Goal: Task Accomplishment & Management: Use online tool/utility

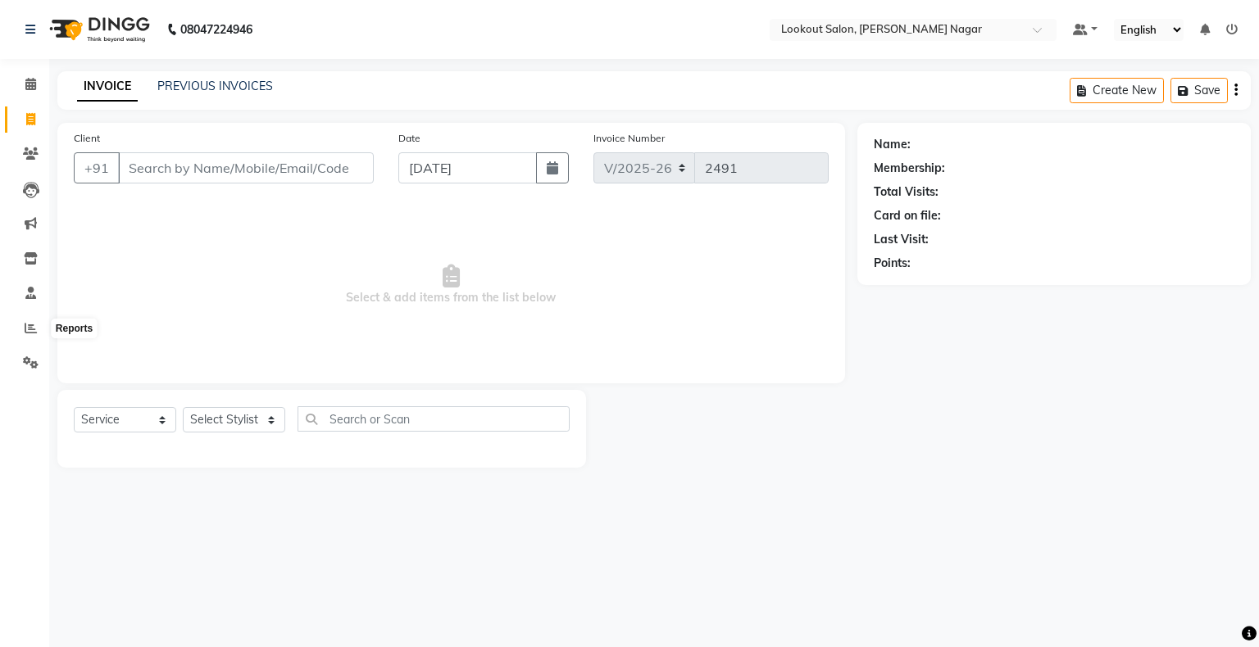
select select "150"
select select "service"
click at [27, 333] on icon at bounding box center [31, 328] width 12 height 12
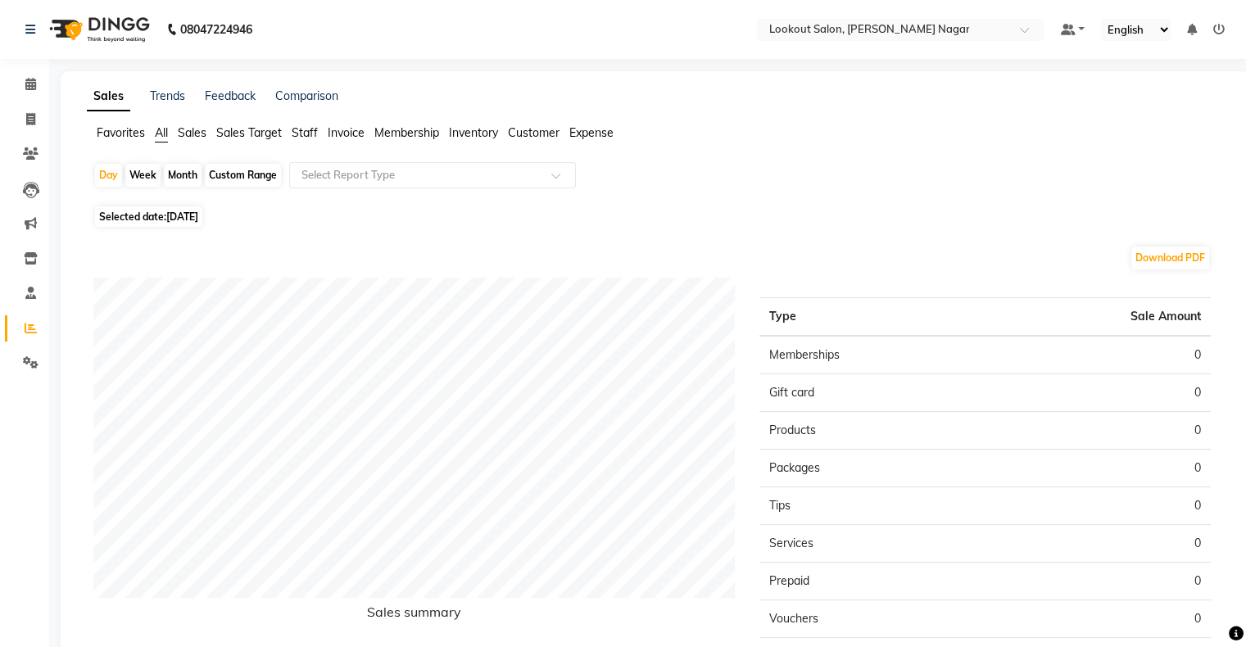
click at [199, 135] on span "Sales" at bounding box center [192, 132] width 29 height 15
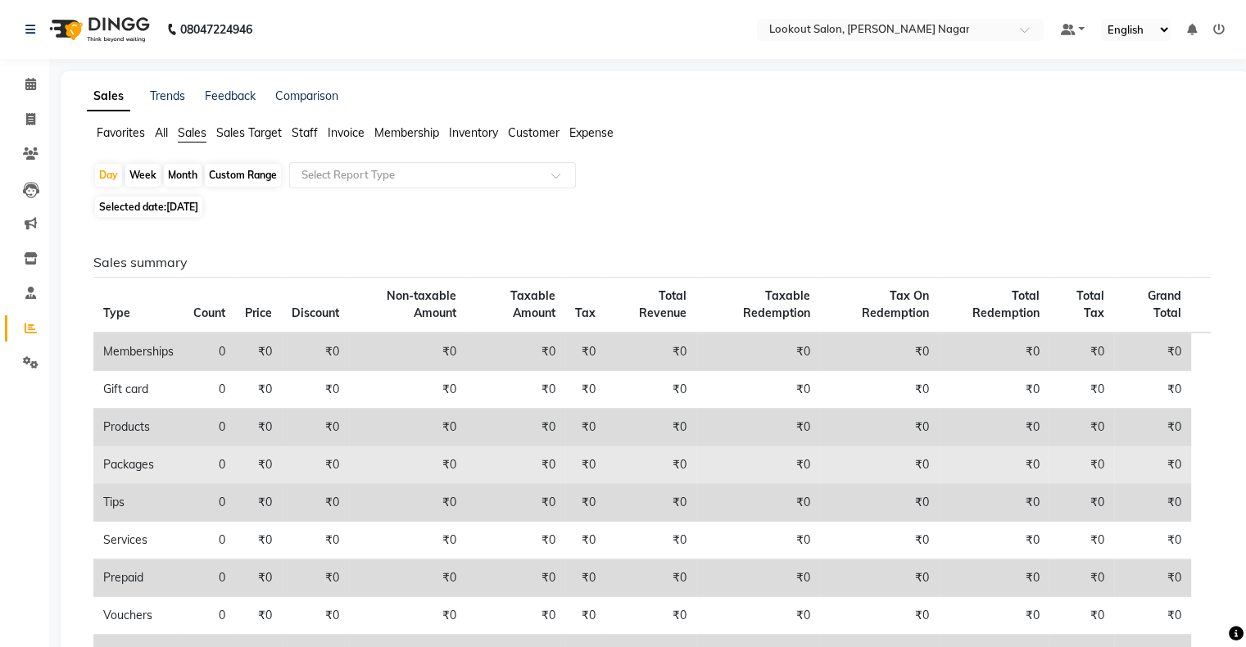
scroll to position [130, 0]
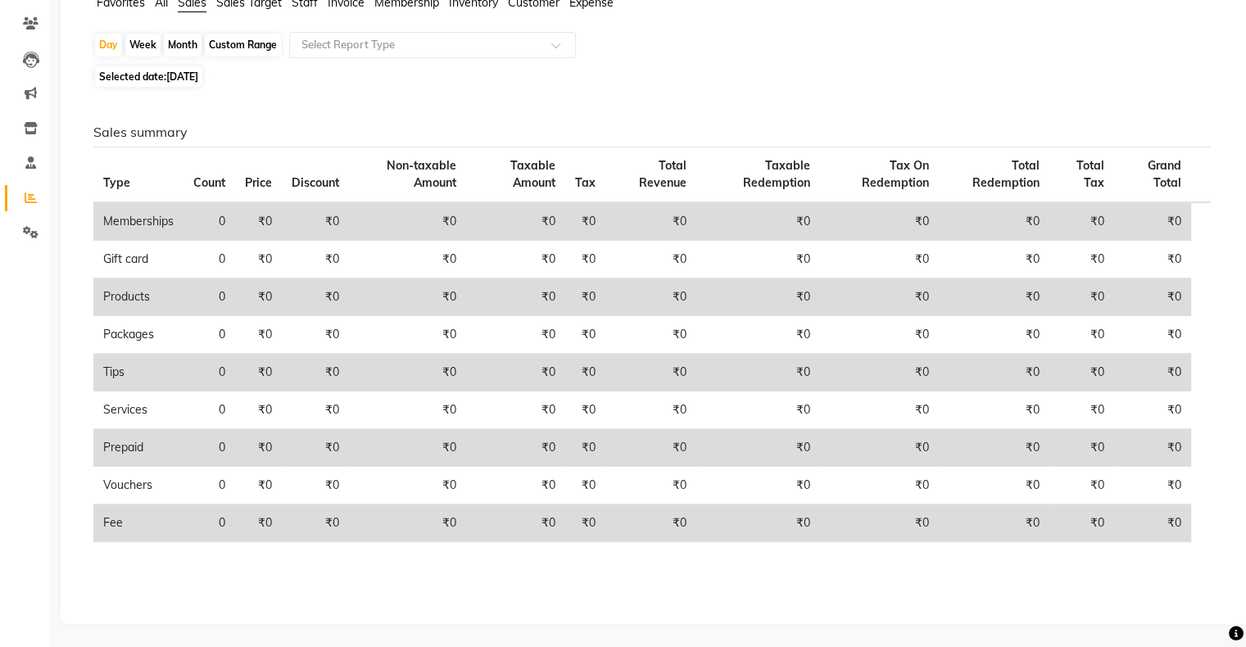
click at [138, 44] on div "Week" at bounding box center [142, 45] width 35 height 23
select select "9"
select select "2025"
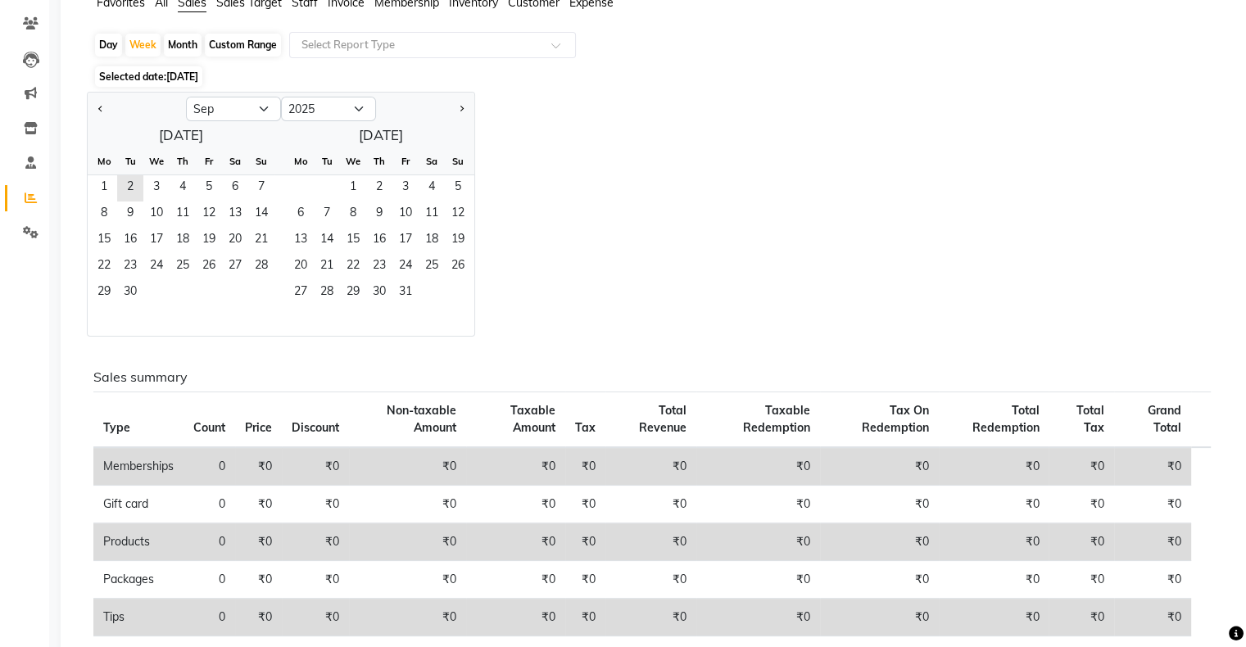
click at [173, 43] on div "Month" at bounding box center [183, 45] width 38 height 23
select select "9"
select select "2025"
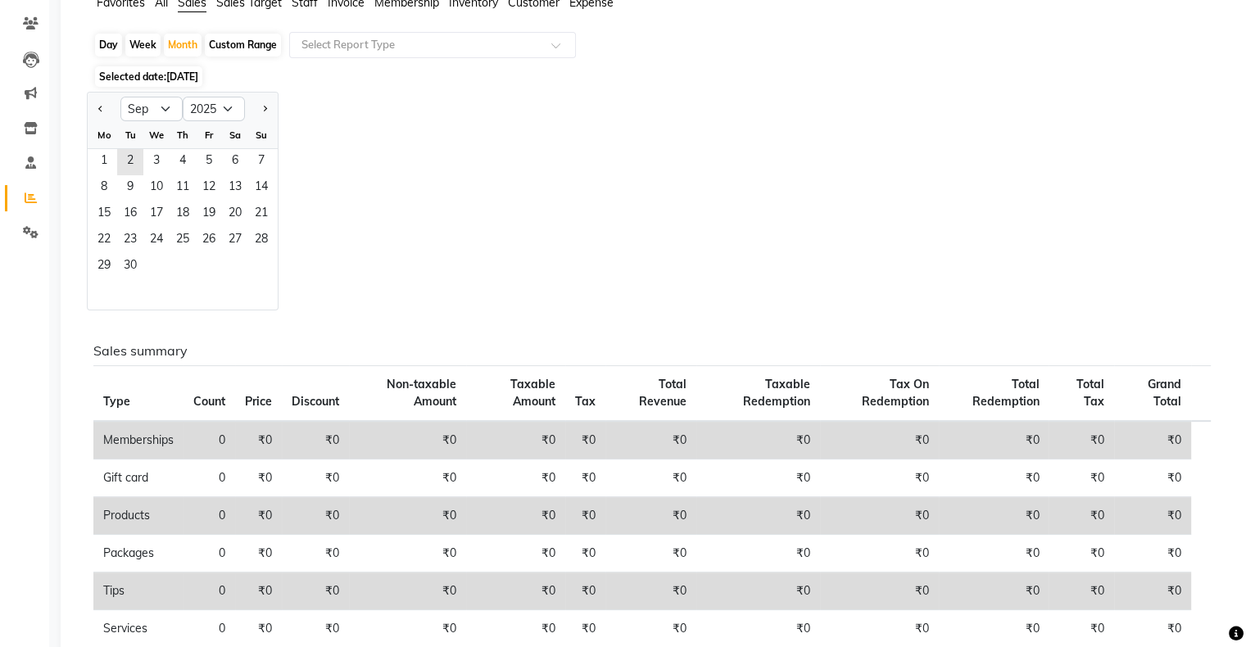
click at [350, 243] on div "Jan Feb Mar Apr May Jun [DATE] Aug Sep Oct Nov [DATE] 2016 2017 2018 2019 2020 …" at bounding box center [655, 201] width 1137 height 219
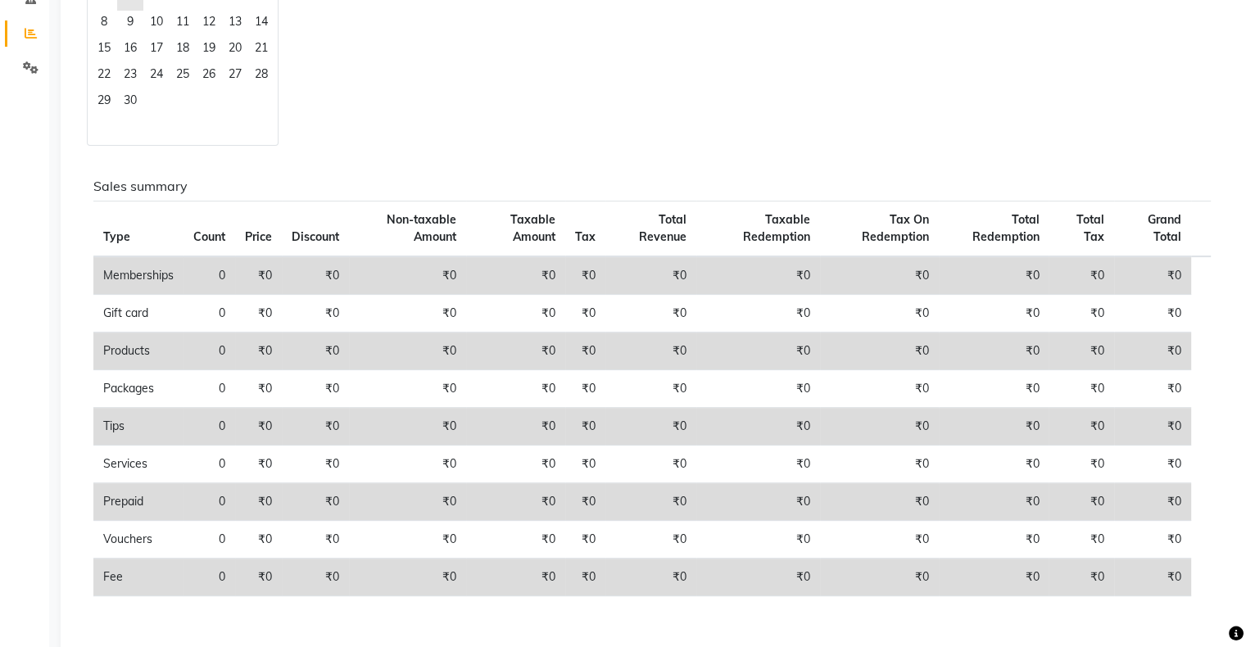
scroll to position [0, 0]
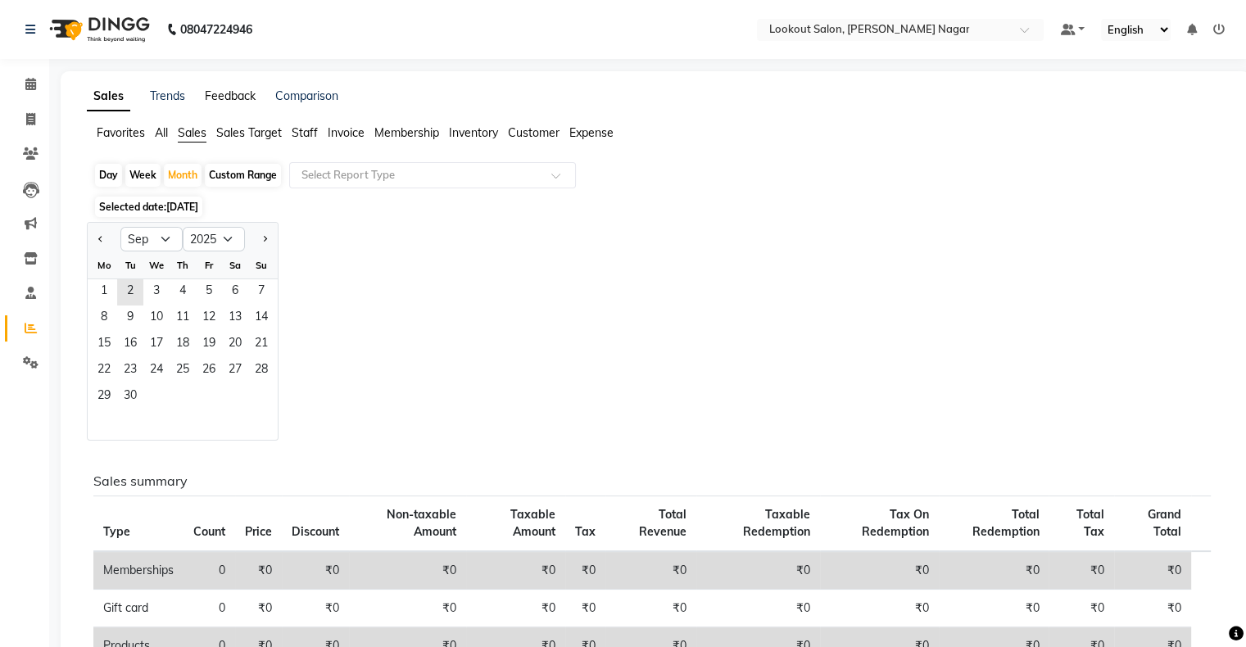
click at [236, 94] on link "Feedback" at bounding box center [230, 96] width 51 height 15
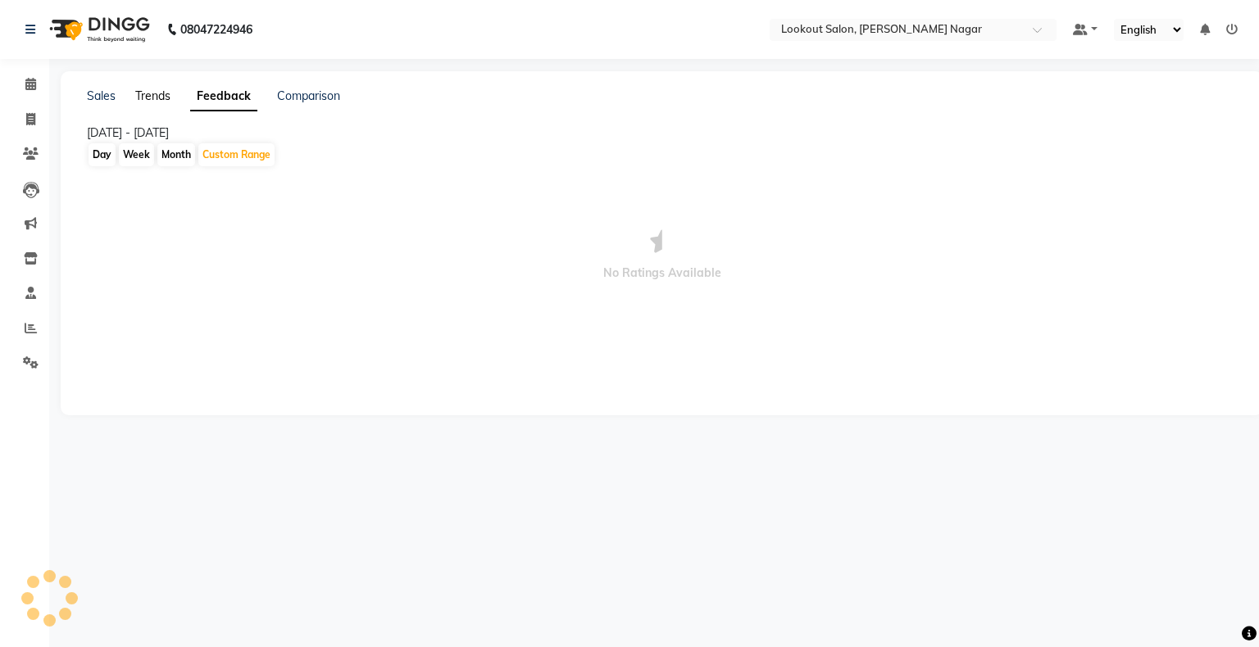
click at [160, 98] on link "Trends" at bounding box center [152, 96] width 35 height 15
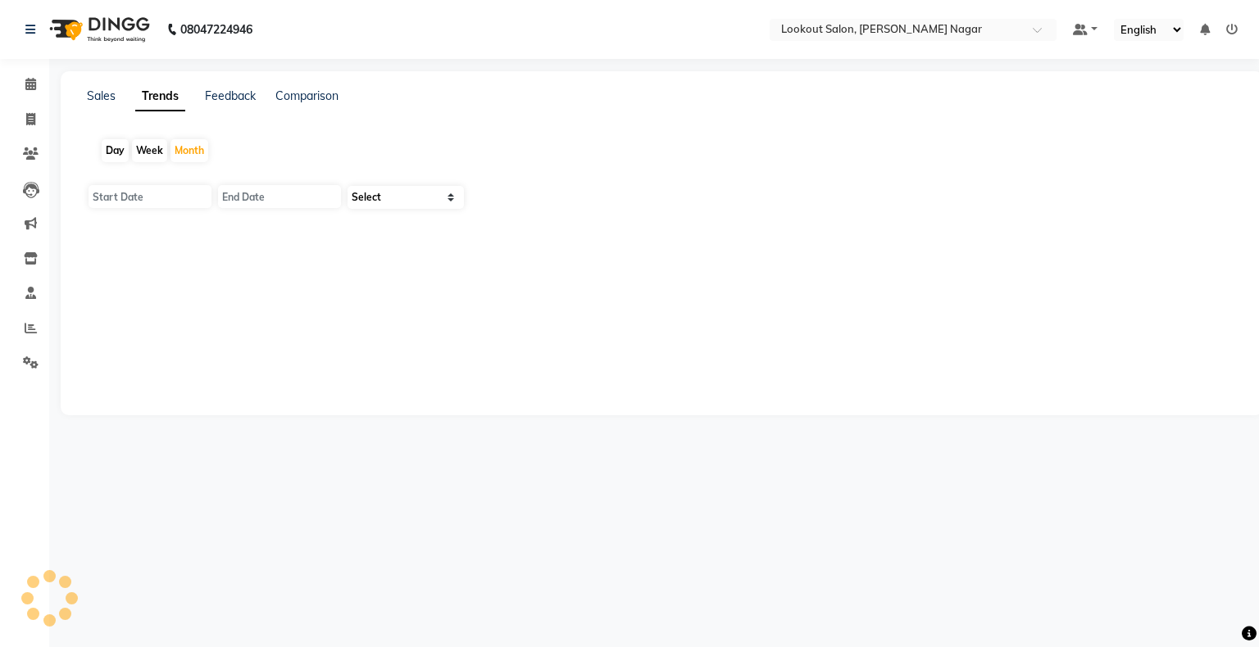
type input "[DATE]"
click at [96, 93] on link "Sales" at bounding box center [101, 96] width 29 height 15
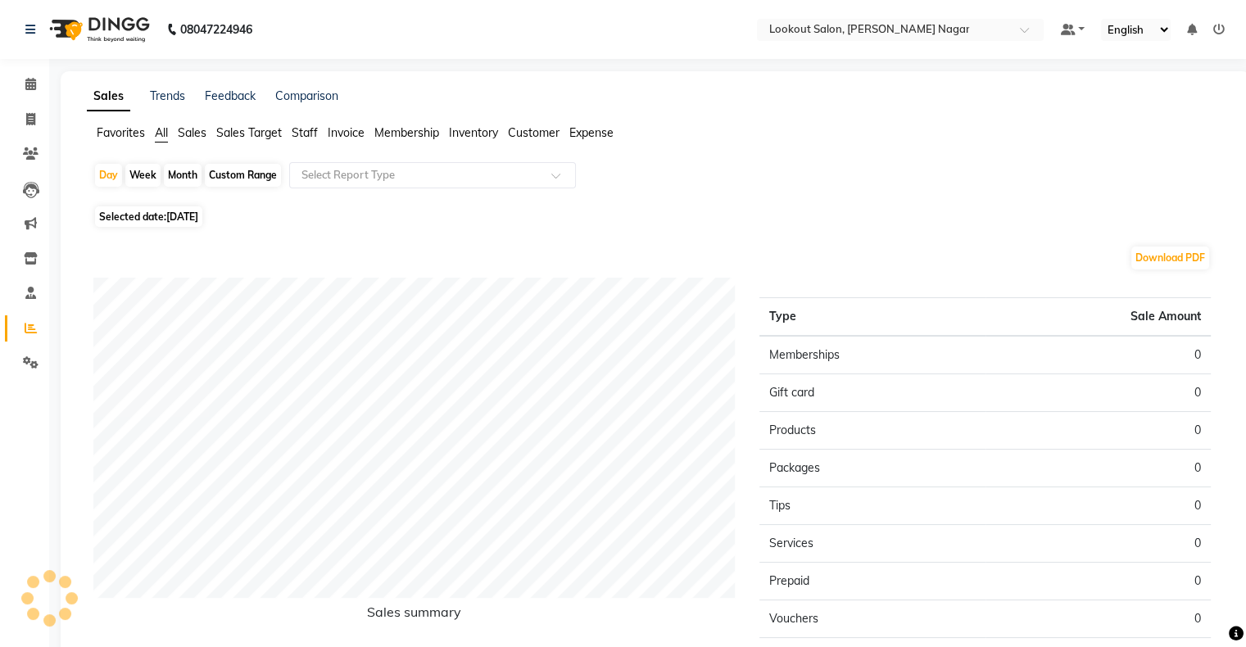
click at [244, 176] on div "Custom Range" at bounding box center [243, 175] width 76 height 23
select select "9"
select select "2025"
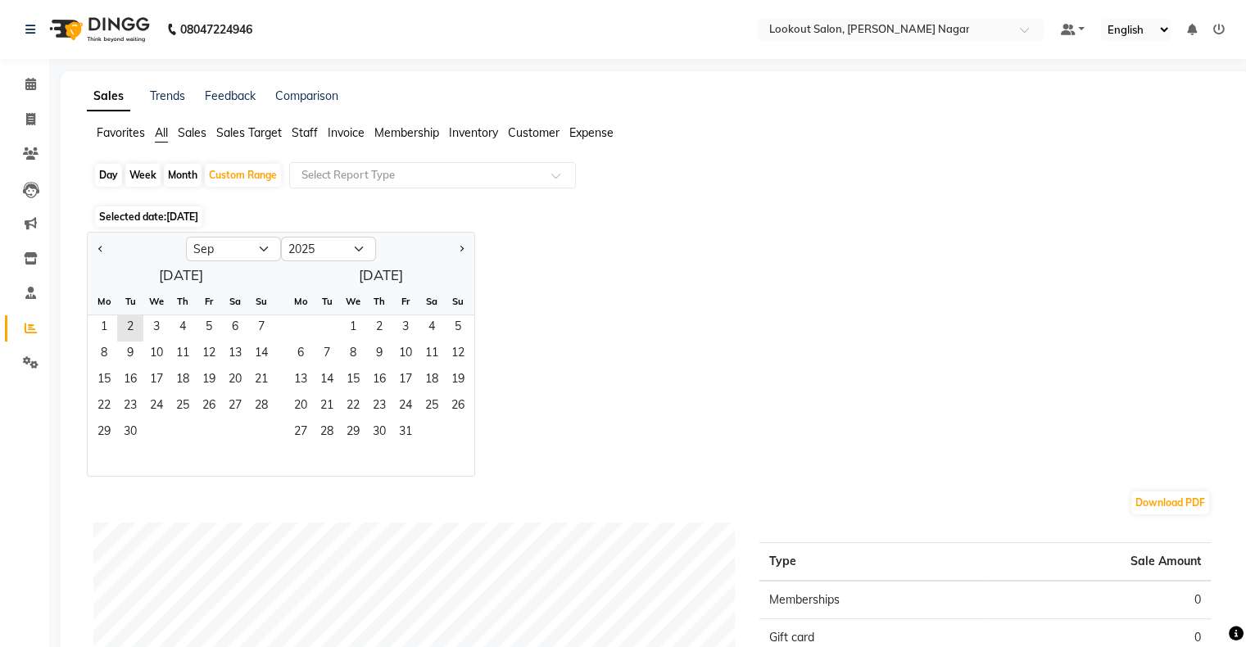
click at [478, 134] on span "Inventory" at bounding box center [473, 132] width 49 height 15
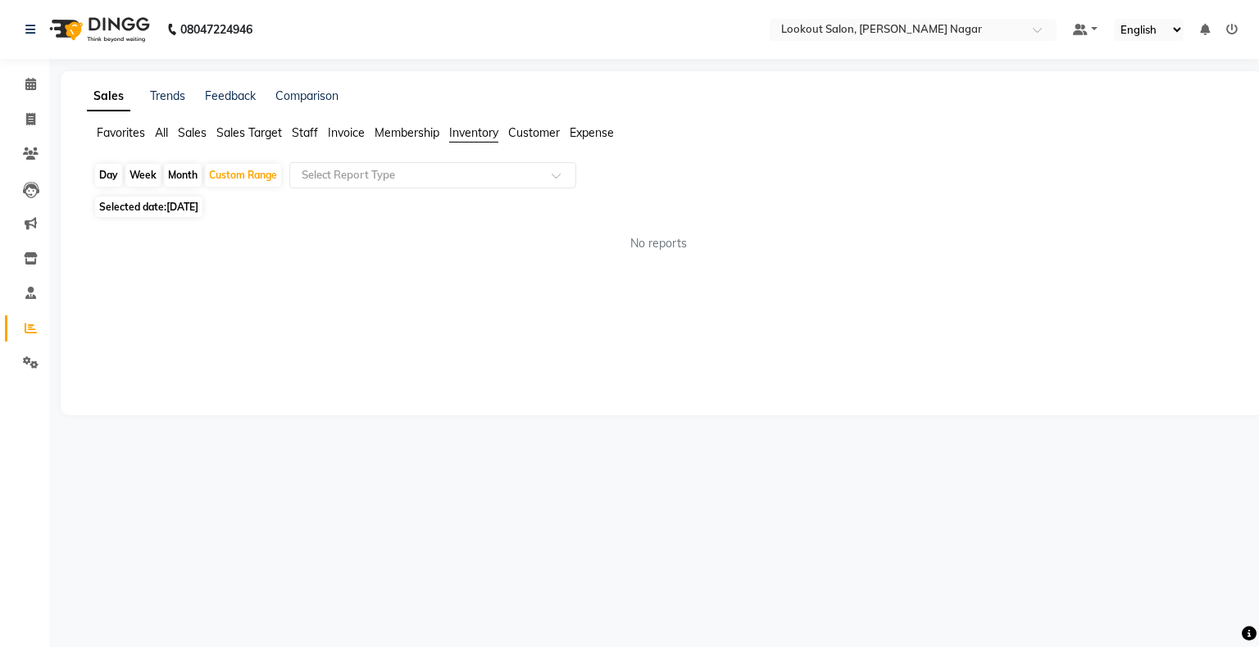
click at [520, 129] on span "Customer" at bounding box center [534, 132] width 52 height 15
click at [155, 104] on div "Trends" at bounding box center [167, 96] width 35 height 17
click at [160, 99] on link "Trends" at bounding box center [167, 96] width 35 height 15
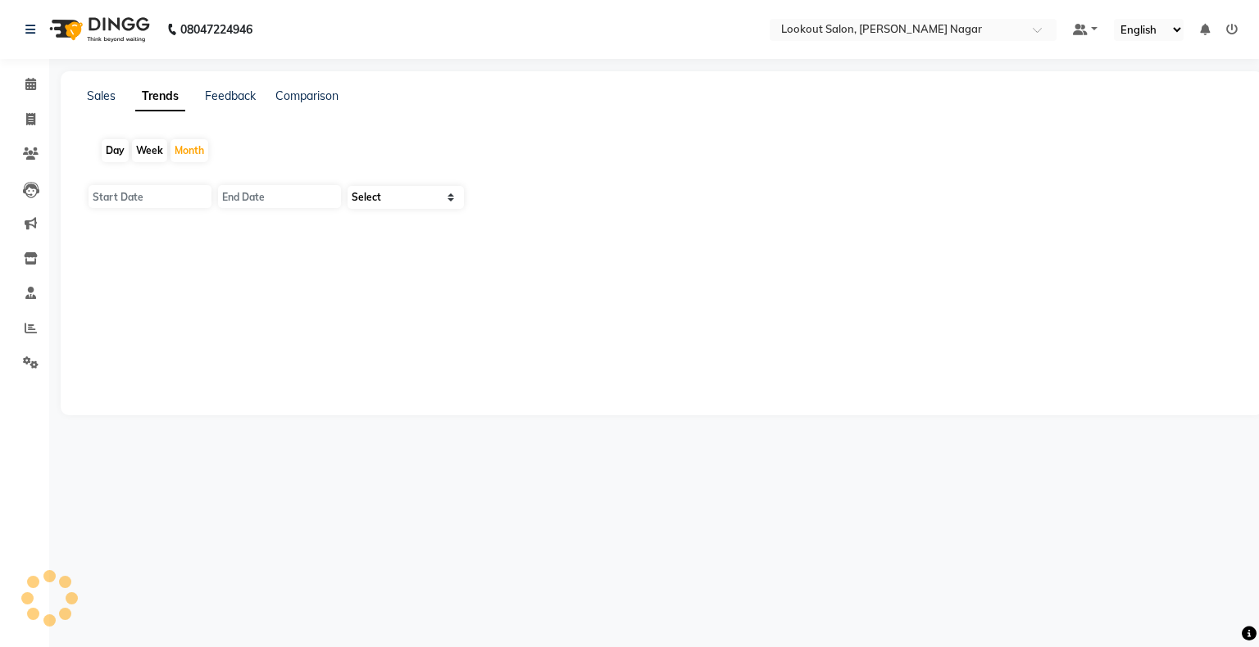
type input "[DATE]"
click at [30, 27] on icon at bounding box center [30, 29] width 10 height 11
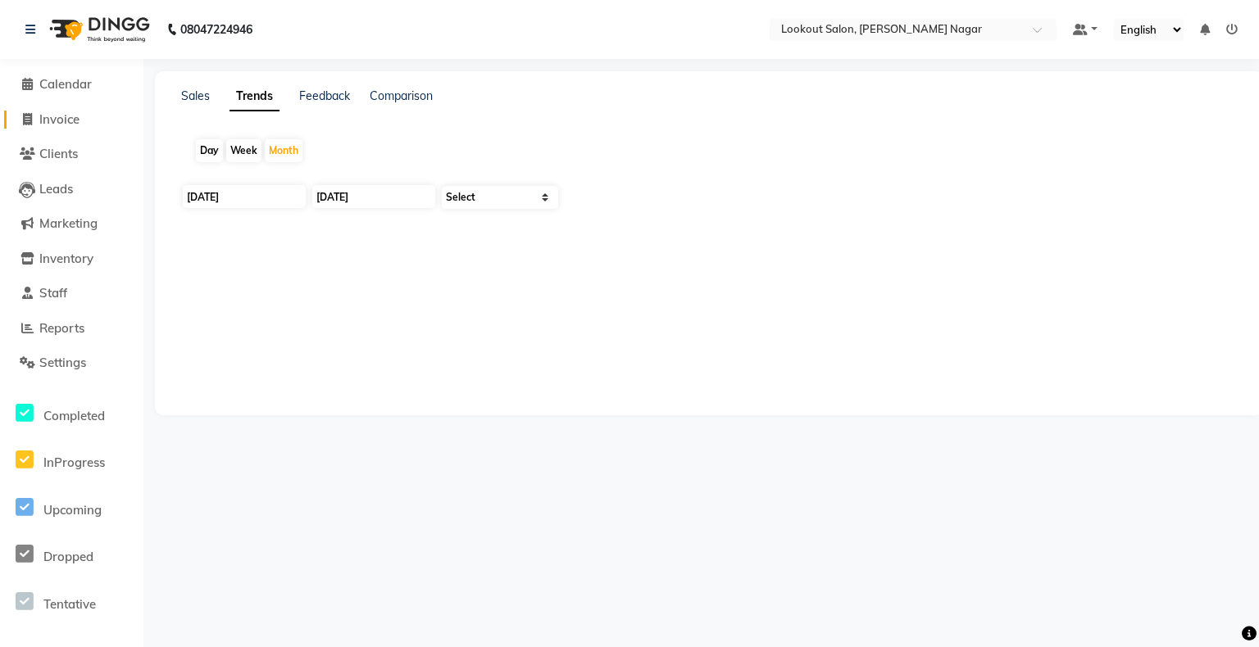
click at [59, 118] on span "Invoice" at bounding box center [59, 119] width 40 height 16
select select "service"
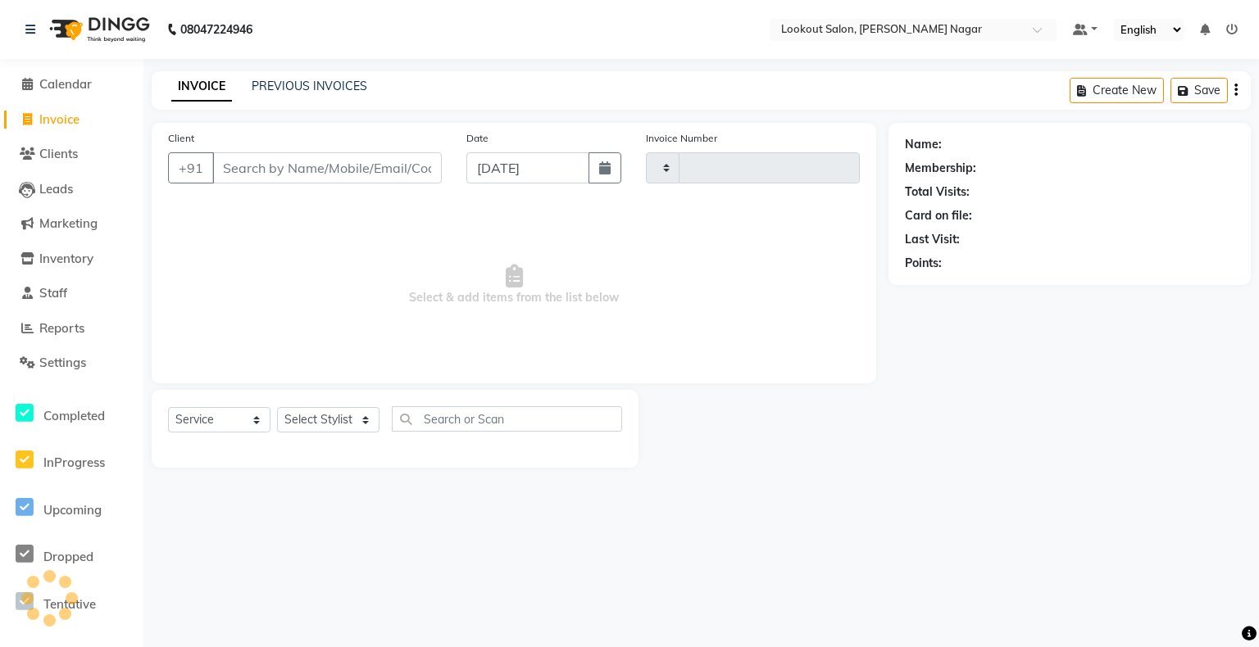
type input "2491"
select select "150"
click at [58, 146] on span "Clients" at bounding box center [58, 154] width 39 height 16
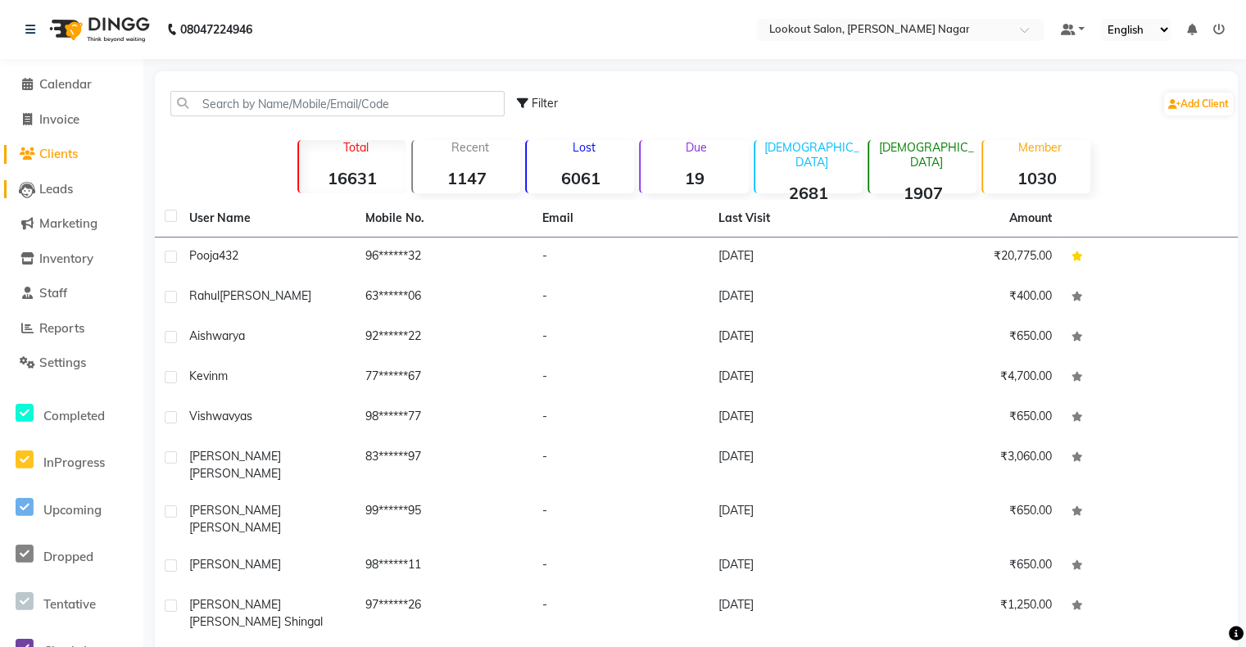
click at [52, 188] on span "Leads" at bounding box center [56, 189] width 34 height 16
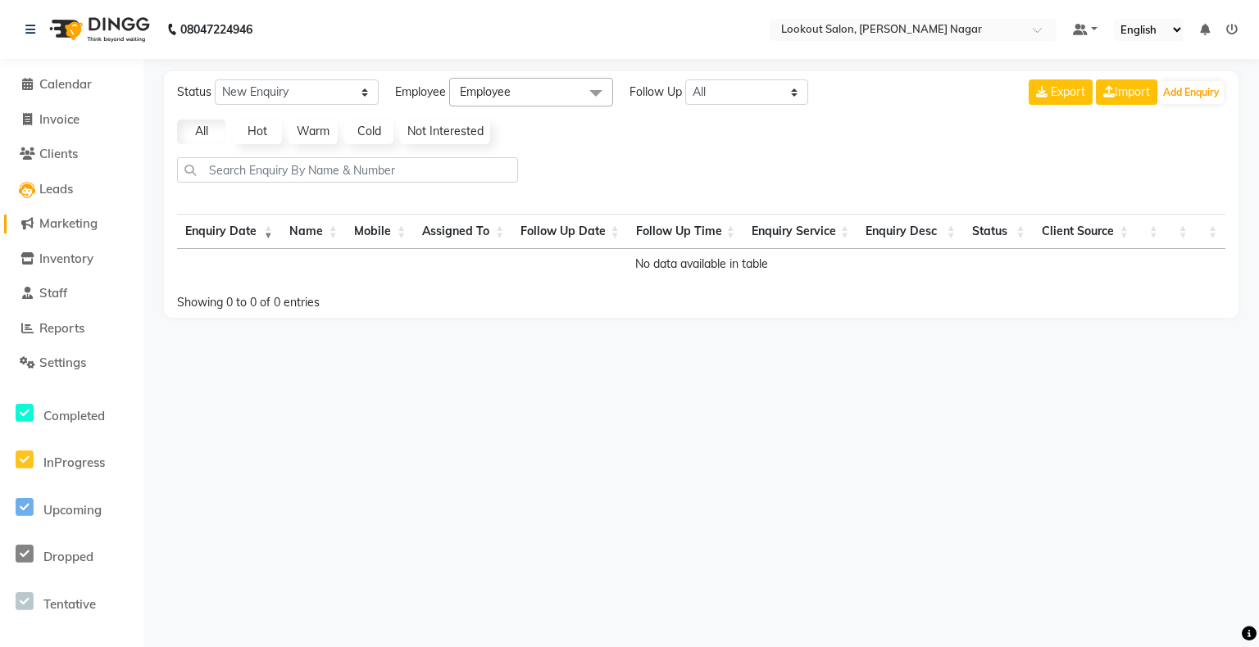
click at [57, 220] on span "Marketing" at bounding box center [68, 224] width 58 height 16
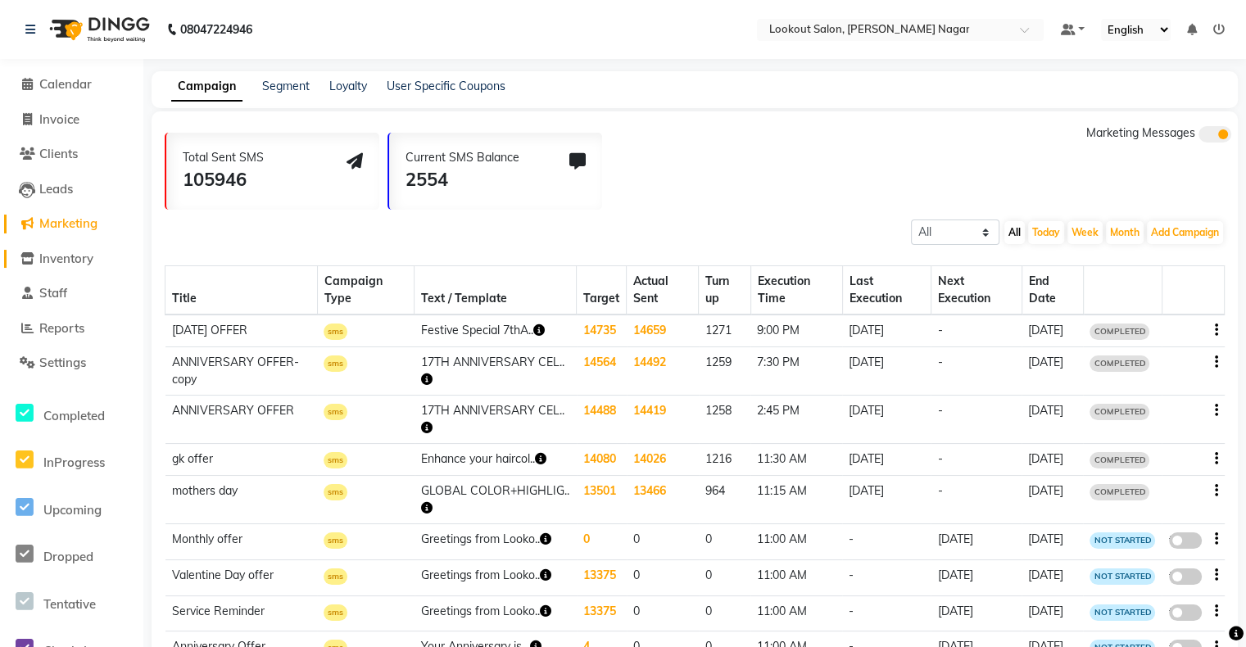
click at [71, 258] on span "Inventory" at bounding box center [66, 259] width 54 height 16
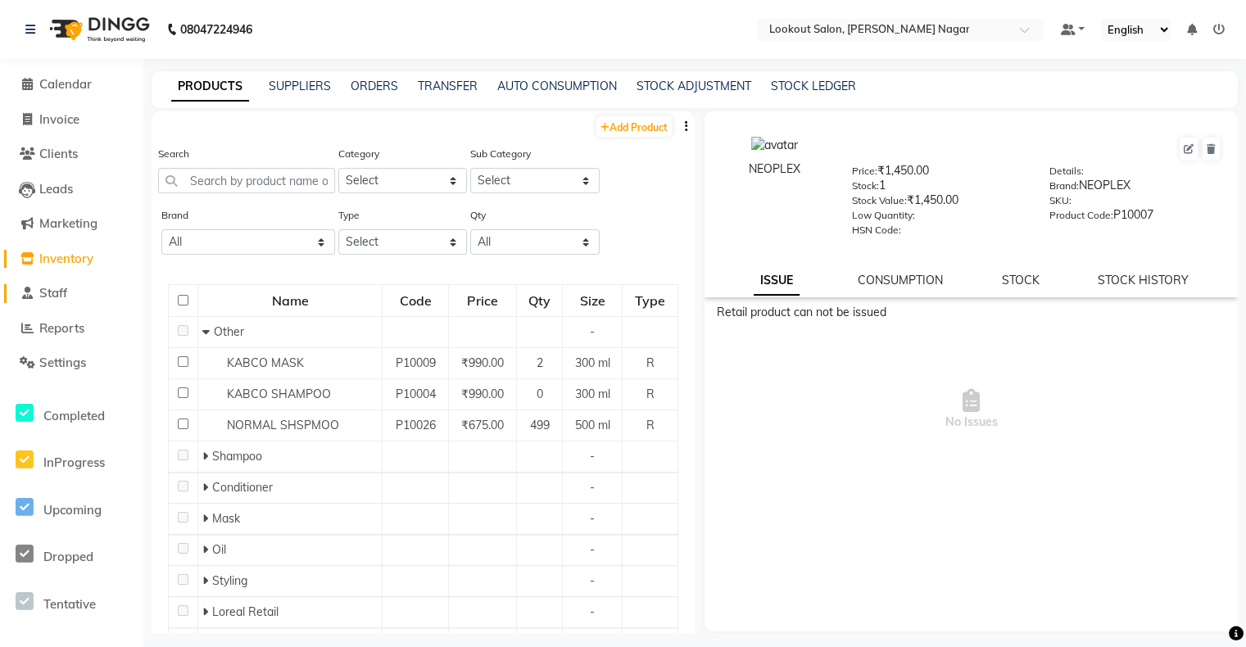
click at [85, 293] on link "Staff" at bounding box center [71, 293] width 135 height 19
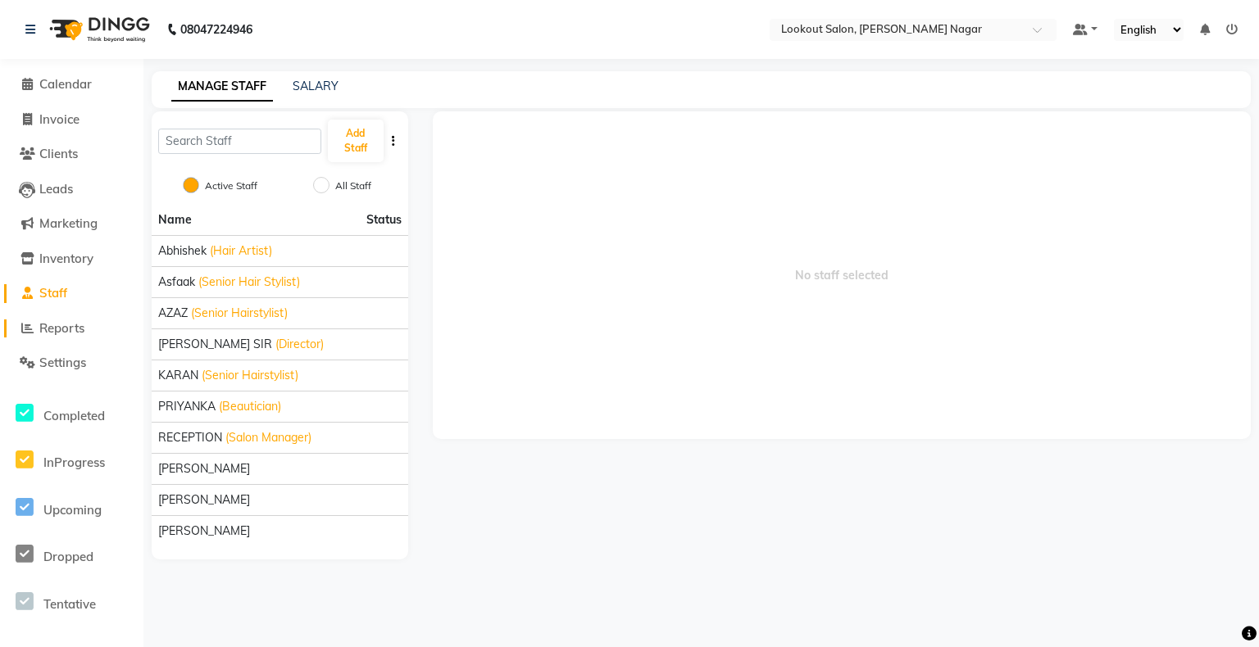
click at [52, 333] on span "Reports" at bounding box center [61, 328] width 45 height 16
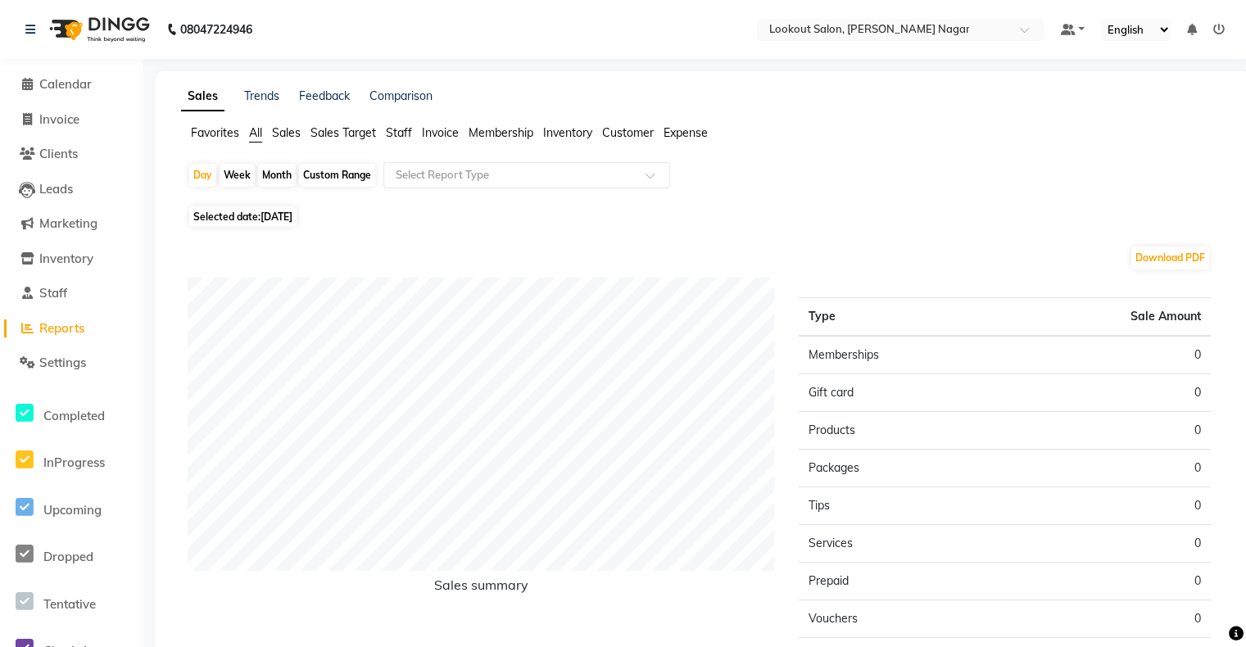
click at [628, 138] on span "Customer" at bounding box center [628, 132] width 52 height 15
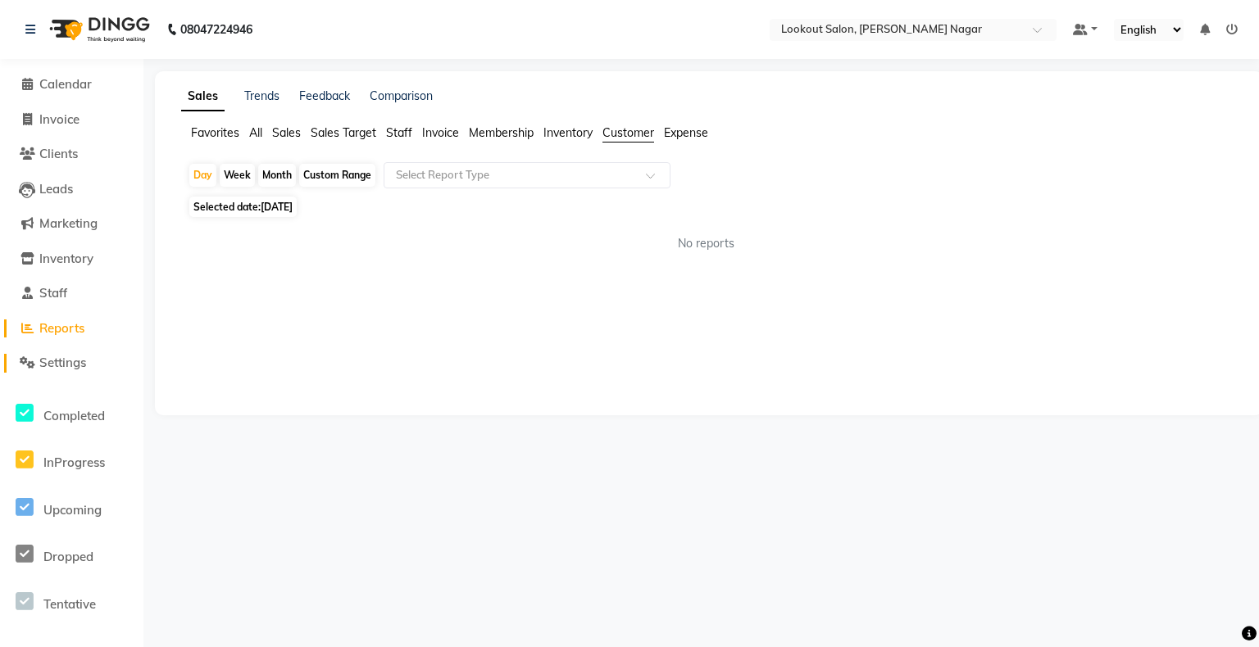
click at [58, 369] on span "Settings" at bounding box center [62, 363] width 47 height 16
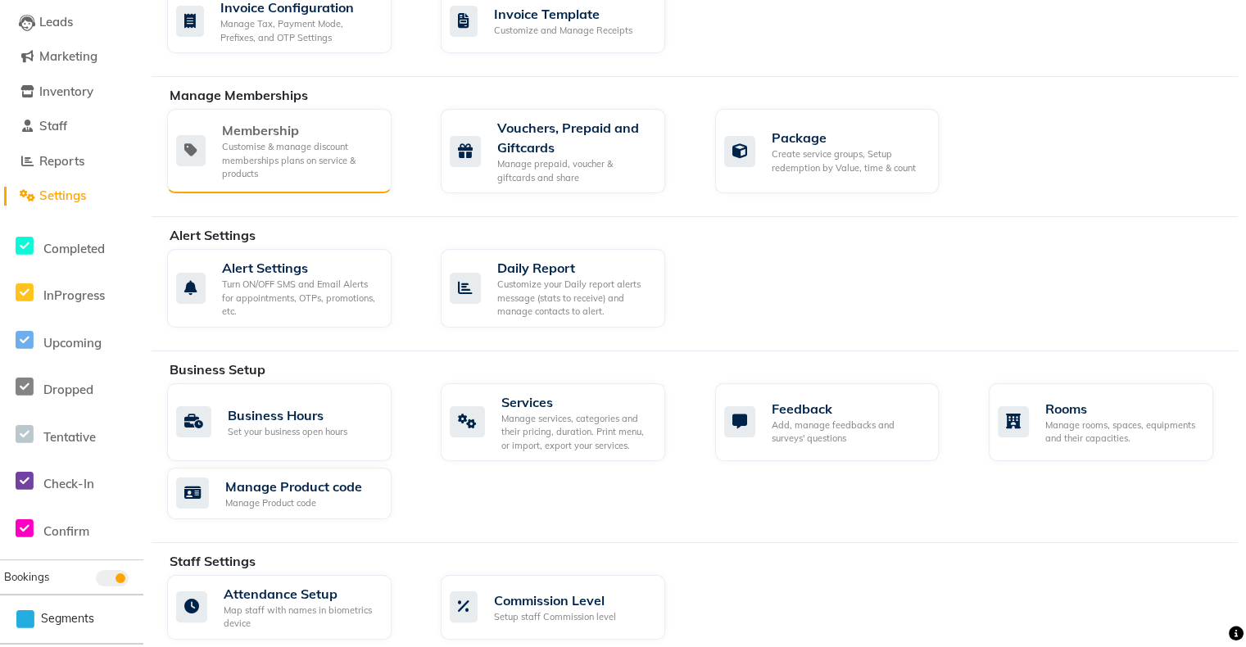
scroll to position [187, 0]
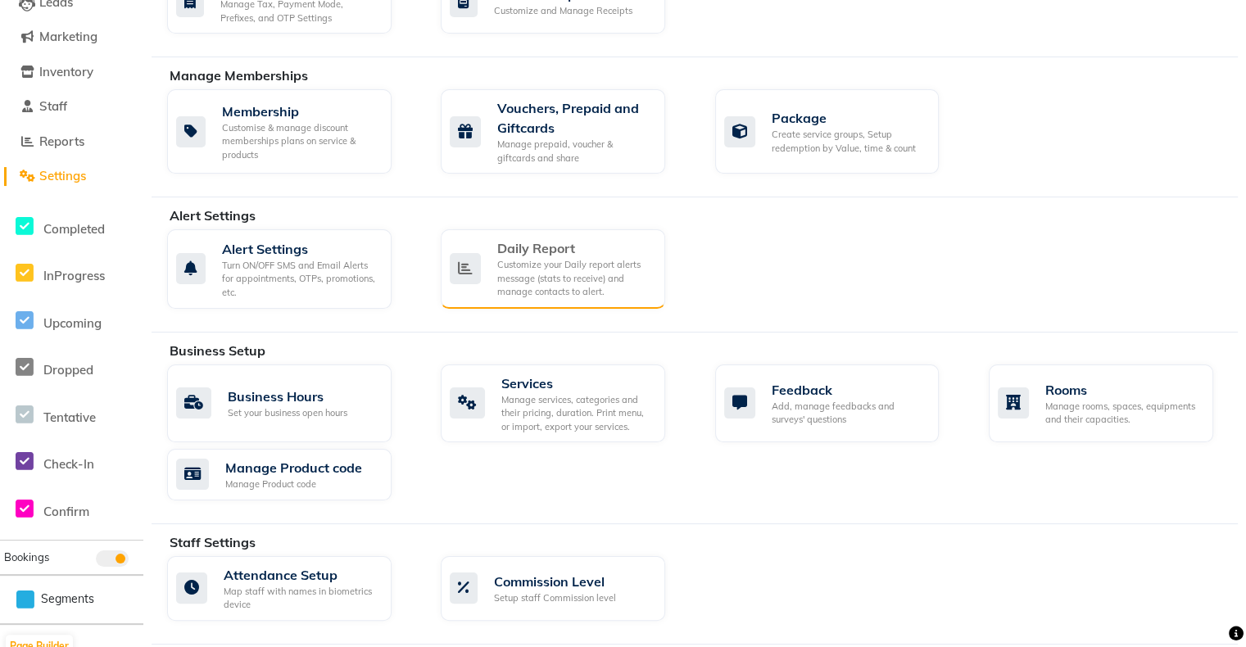
click at [528, 244] on div "Daily Report" at bounding box center [574, 248] width 155 height 20
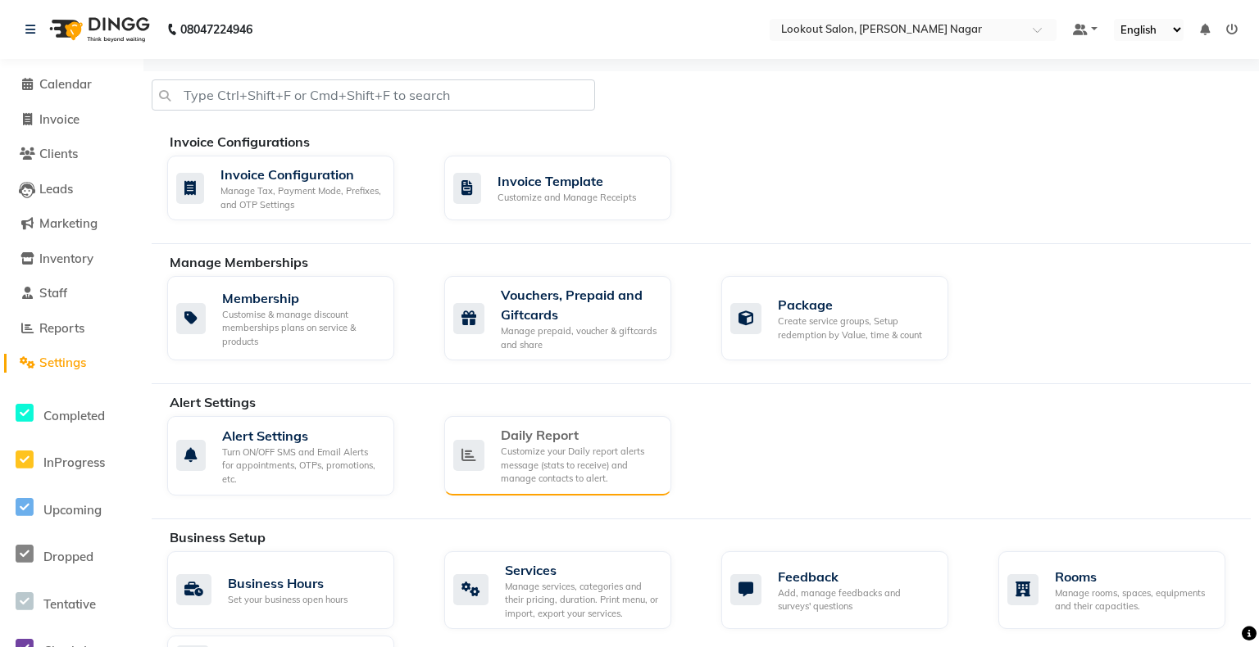
select select "1380"
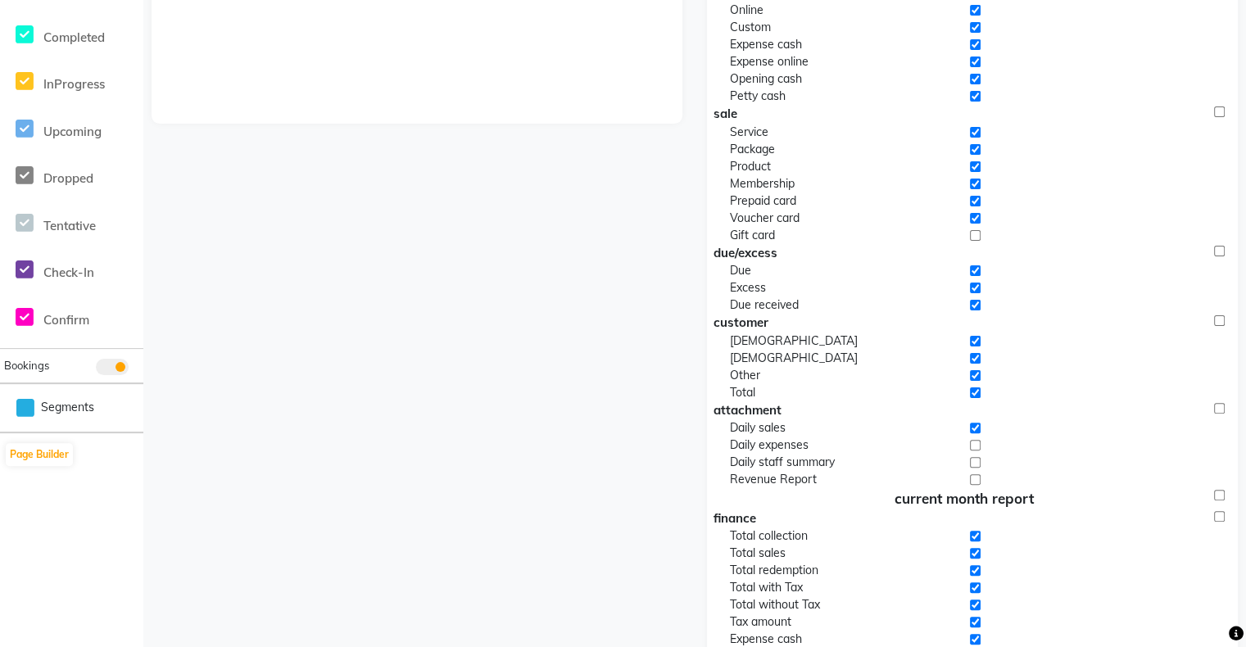
scroll to position [579, 0]
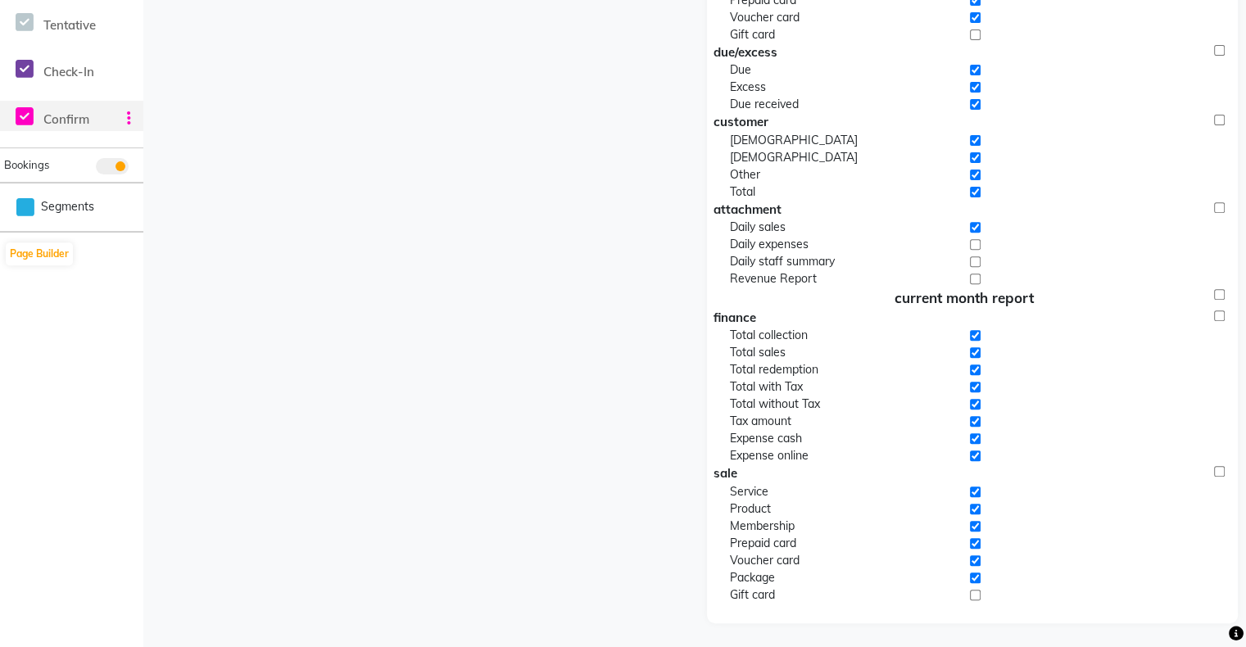
click at [65, 128] on div "Confirm" at bounding box center [36, 116] width 72 height 31
click at [130, 119] on icon at bounding box center [129, 118] width 4 height 1
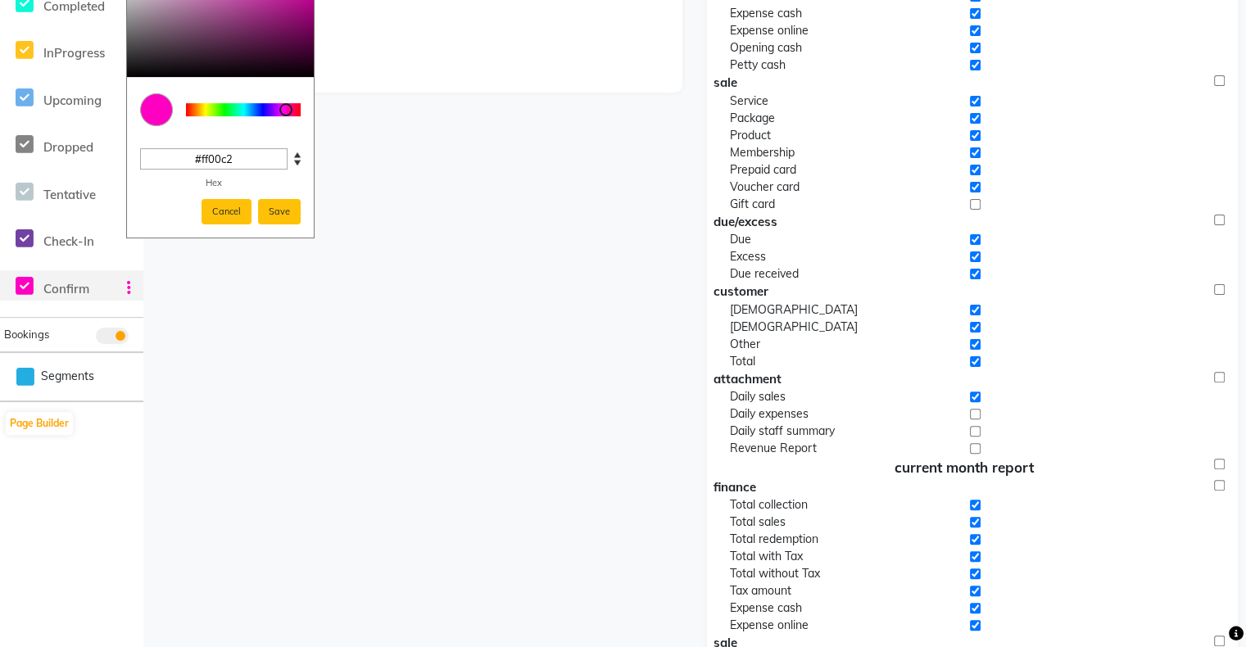
scroll to position [396, 0]
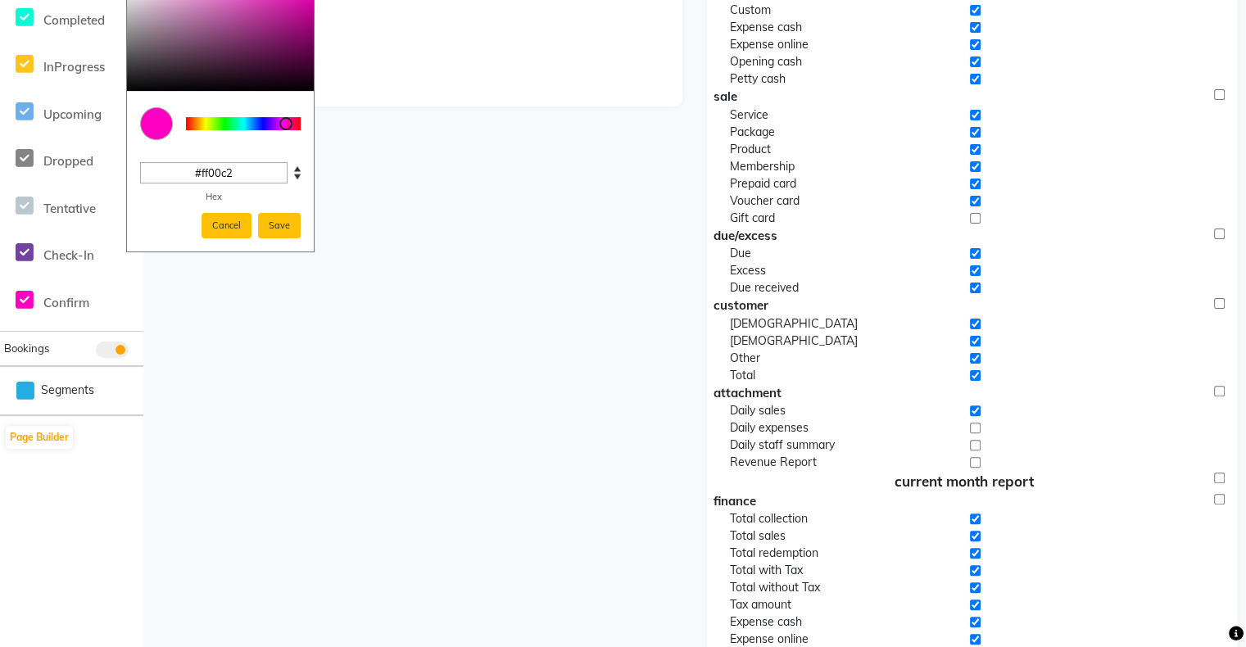
type input "#ff8300"
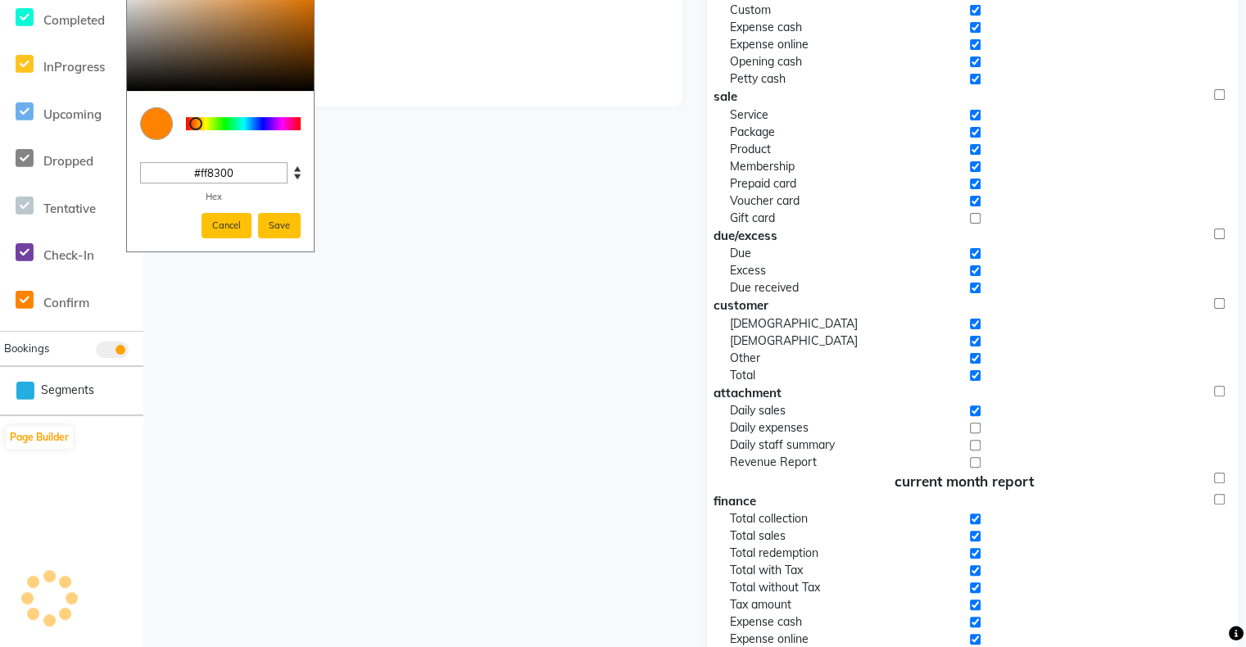
click at [196, 125] on div at bounding box center [243, 123] width 115 height 13
click at [271, 216] on button "Save" at bounding box center [279, 225] width 43 height 25
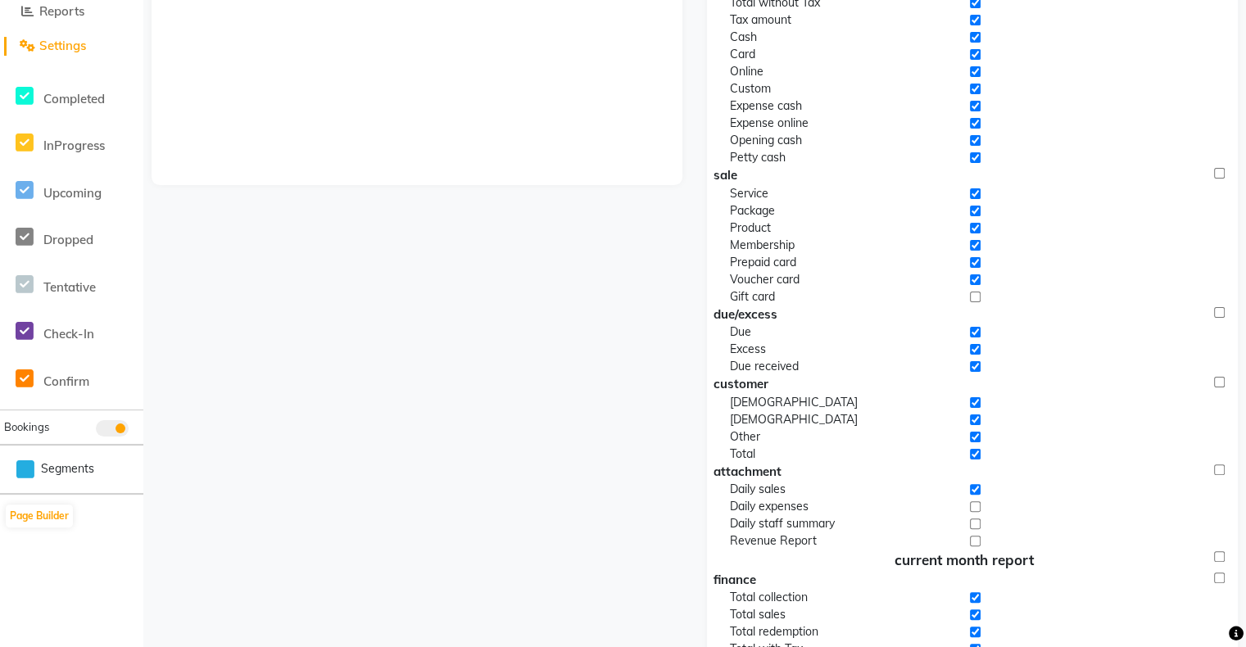
scroll to position [318, 0]
click at [51, 470] on span "Segments" at bounding box center [67, 468] width 53 height 17
click at [23, 471] on icon at bounding box center [25, 469] width 18 height 20
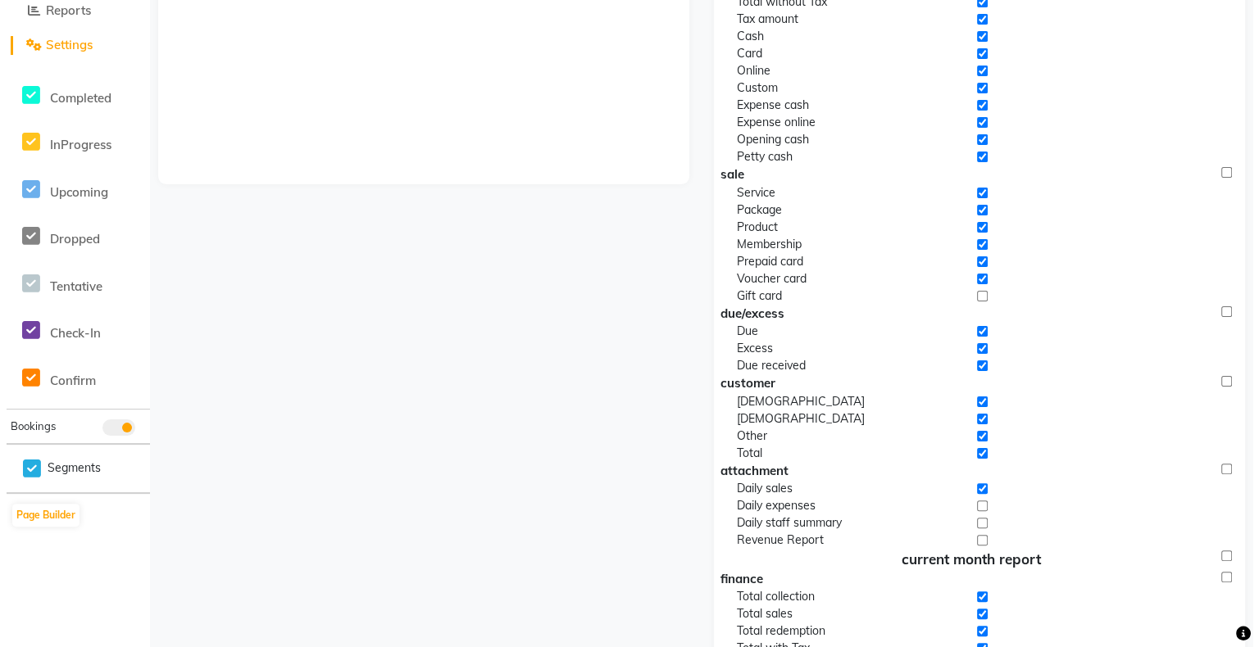
scroll to position [0, 0]
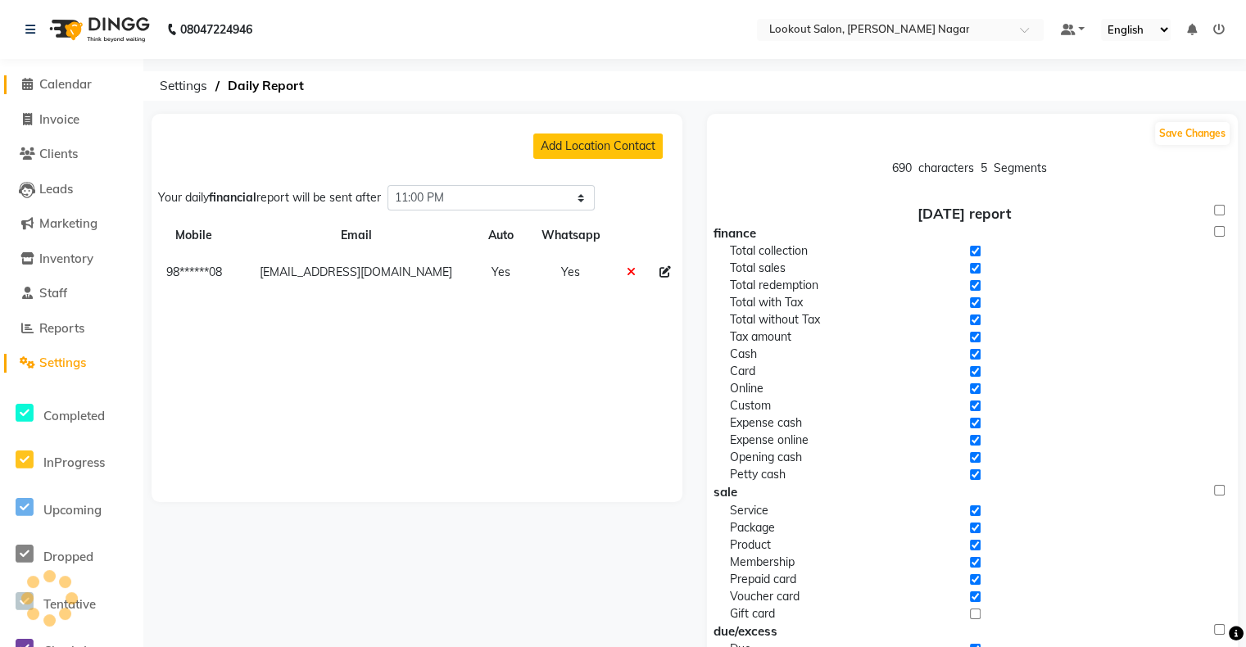
click at [49, 78] on span "Calendar" at bounding box center [65, 84] width 52 height 16
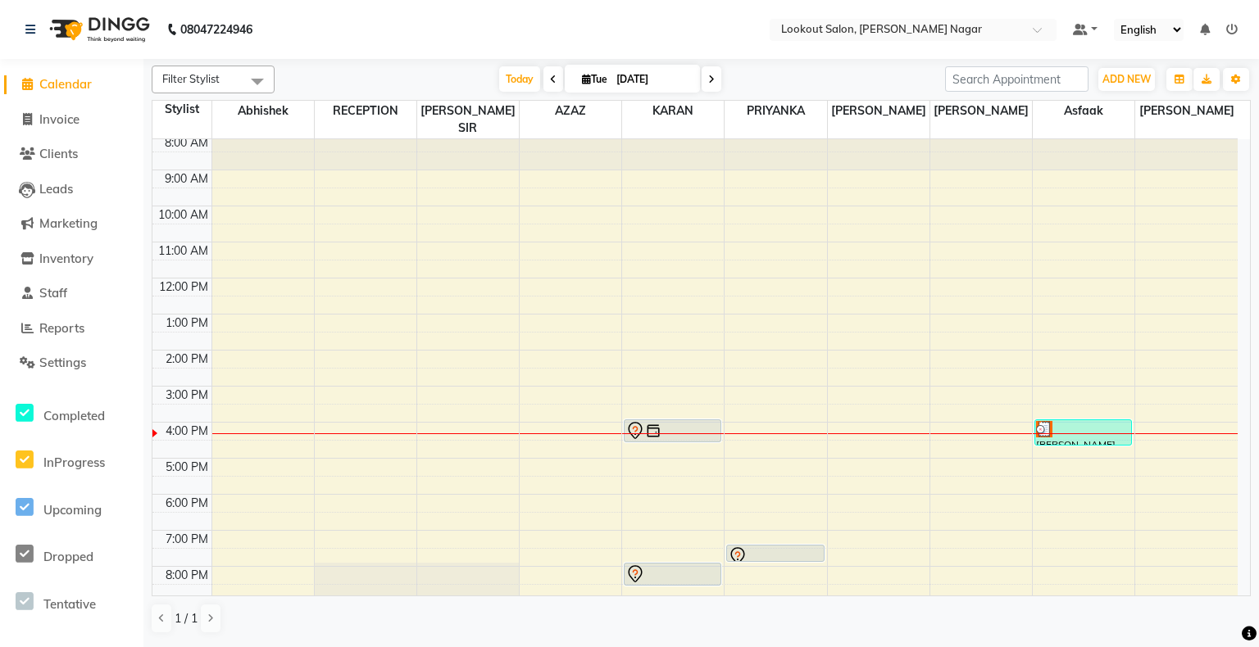
scroll to position [2, 0]
click at [868, 556] on div "8:00 AM 9:00 AM 10:00 AM 11:00 AM 12:00 PM 1:00 PM 2:00 PM 3:00 PM 4:00 PM 5:00…" at bounding box center [694, 407] width 1085 height 540
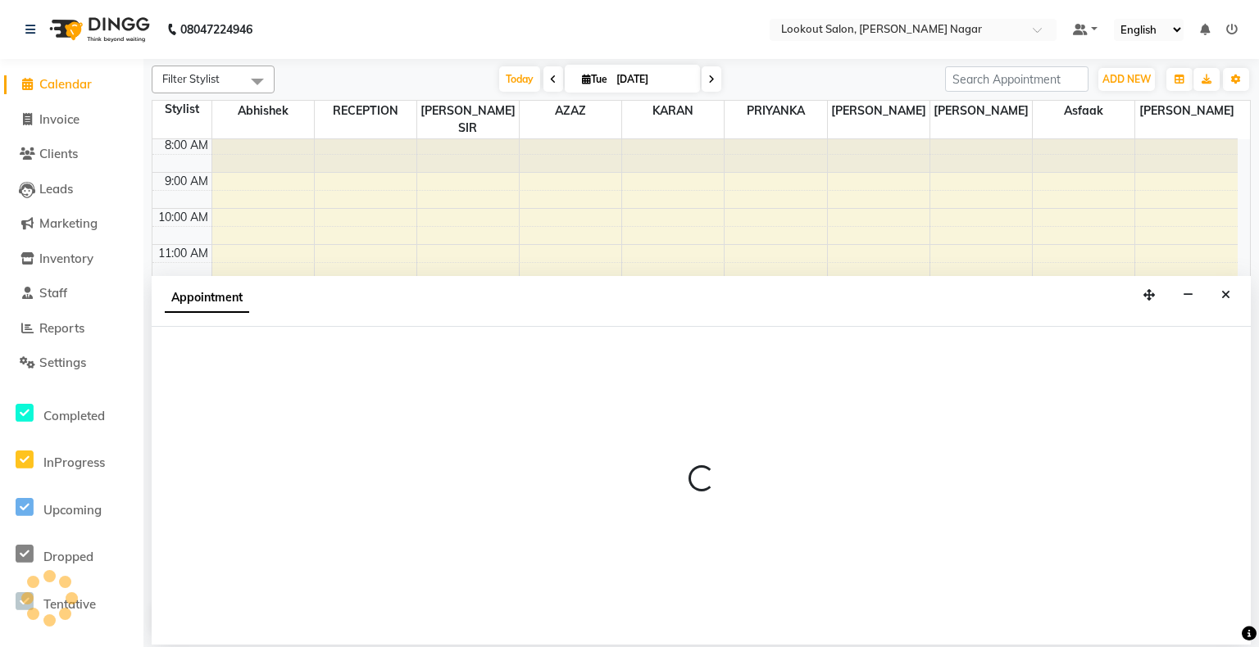
select select "34777"
select select "1200"
select select "tentative"
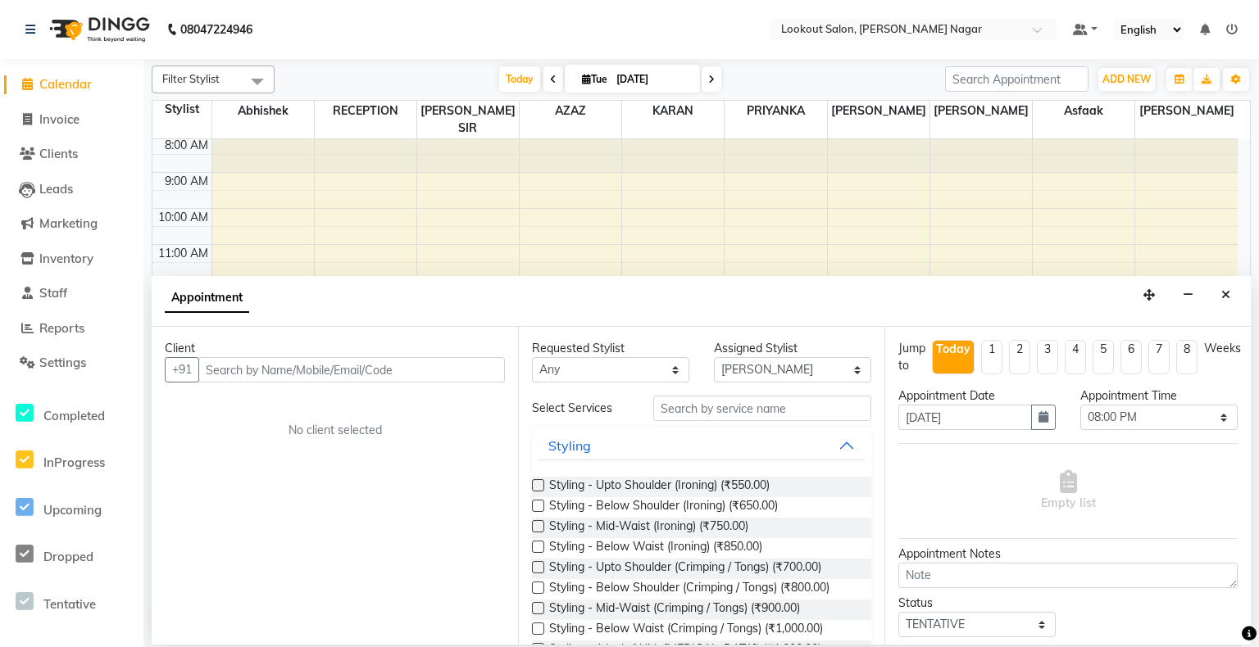
click at [379, 364] on input "text" at bounding box center [351, 369] width 306 height 25
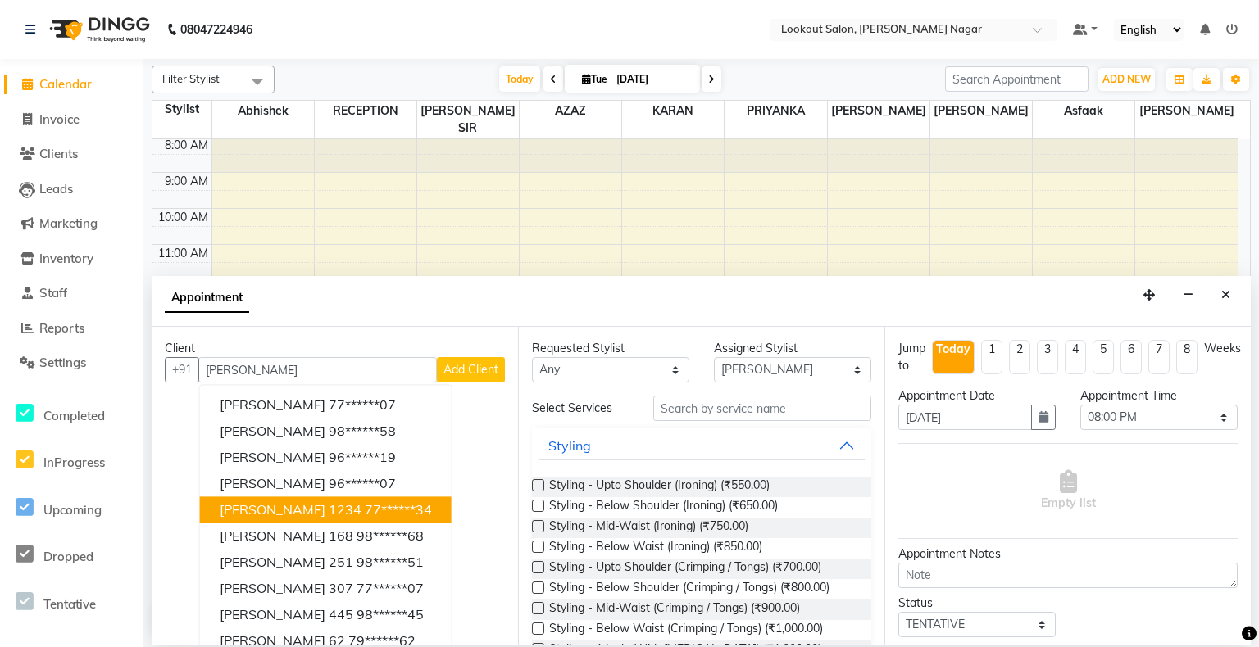
scroll to position [16, 0]
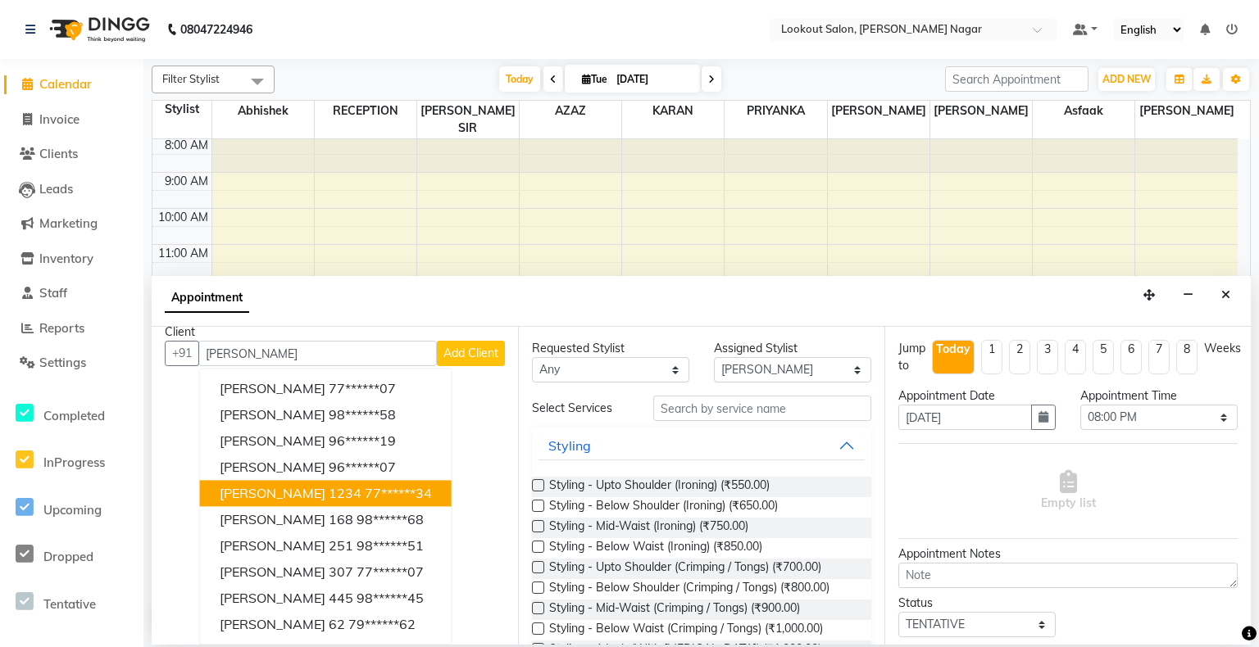
click at [285, 501] on button "[DEMOGRAPHIC_DATA] 1234 77******34" at bounding box center [326, 494] width 252 height 26
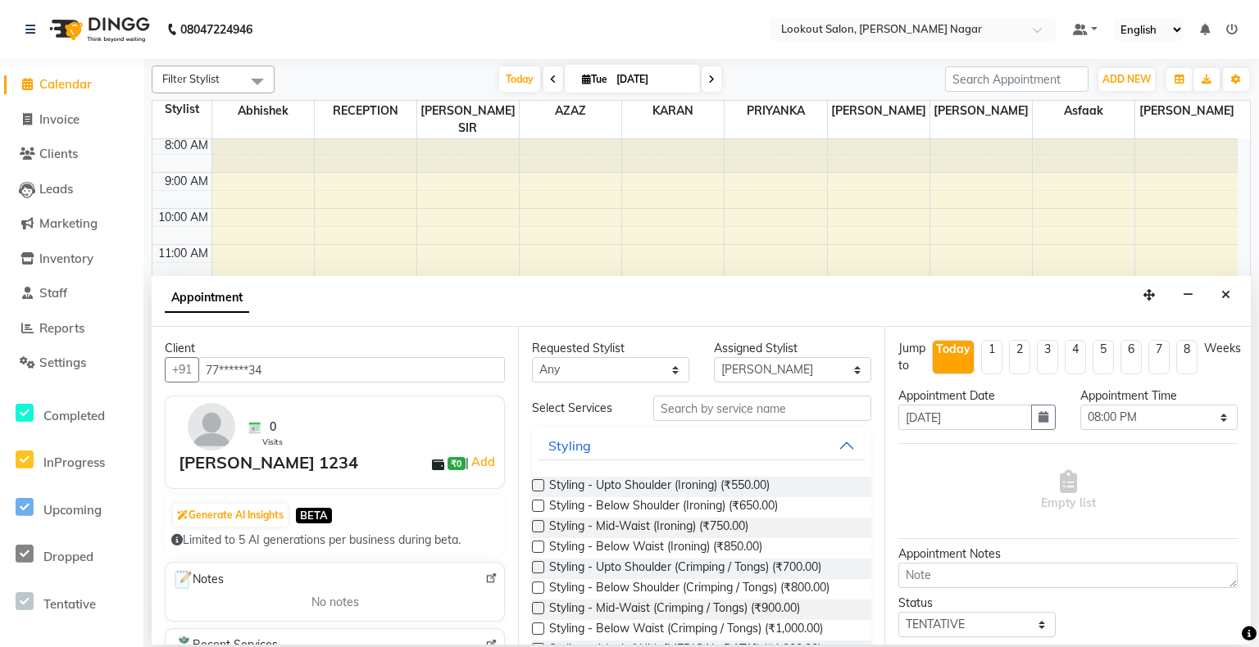
type input "77******34"
click at [757, 415] on input "text" at bounding box center [762, 408] width 218 height 25
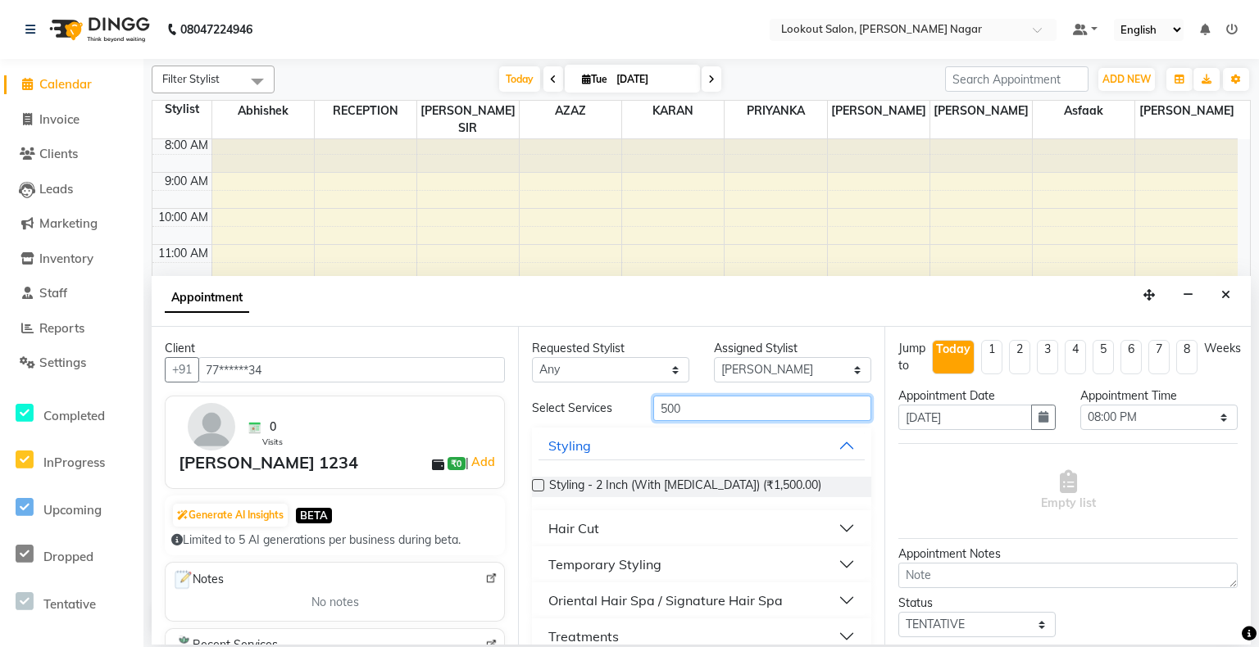
type input "500"
click at [566, 533] on div "Hair Cut" at bounding box center [573, 529] width 51 height 20
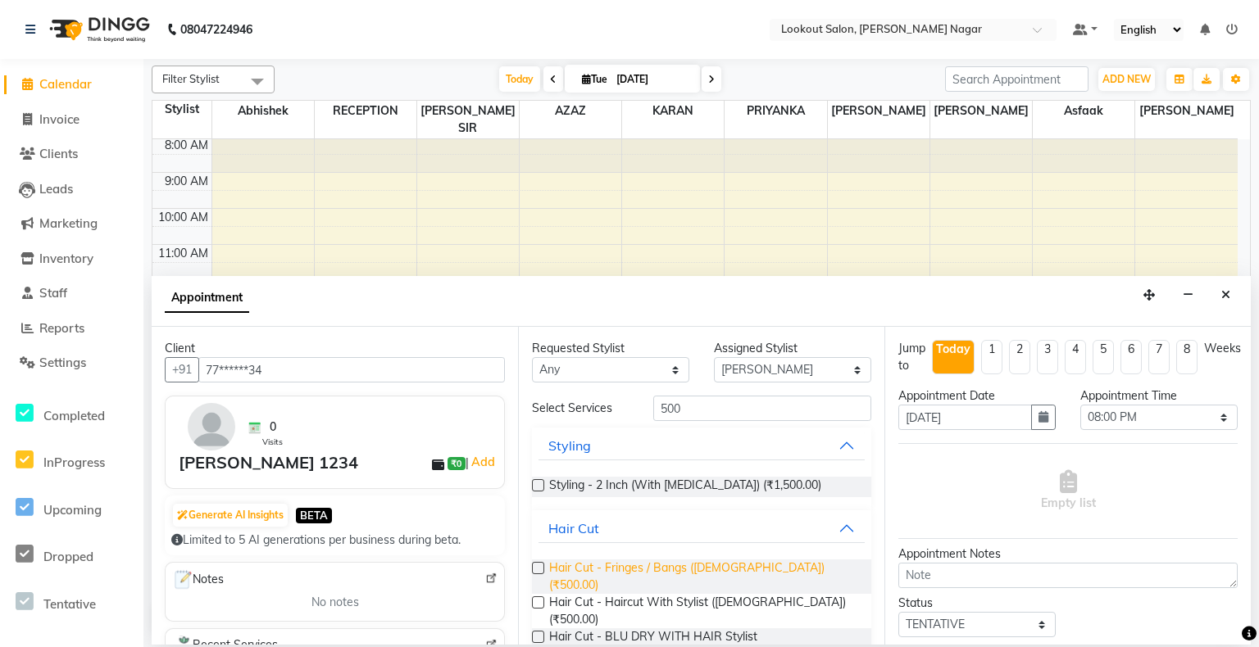
click at [610, 576] on span "Hair Cut - Fringes / Bangs ([DEMOGRAPHIC_DATA]) (₹500.00)" at bounding box center [703, 577] width 309 height 34
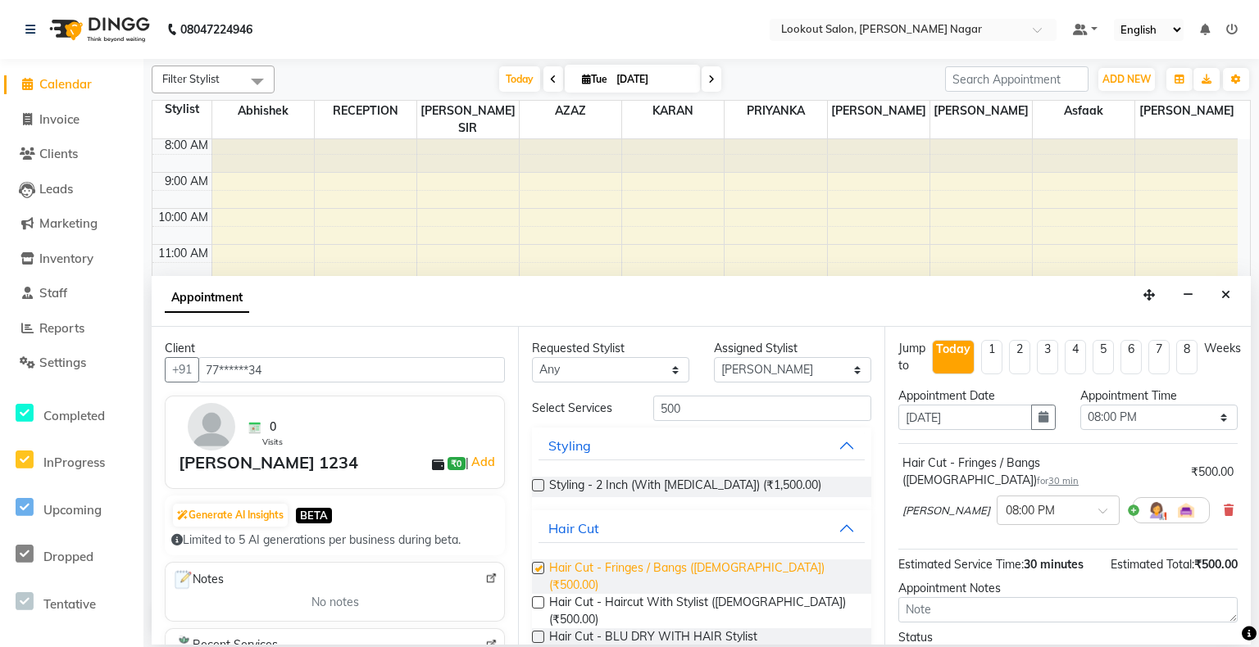
checkbox input "false"
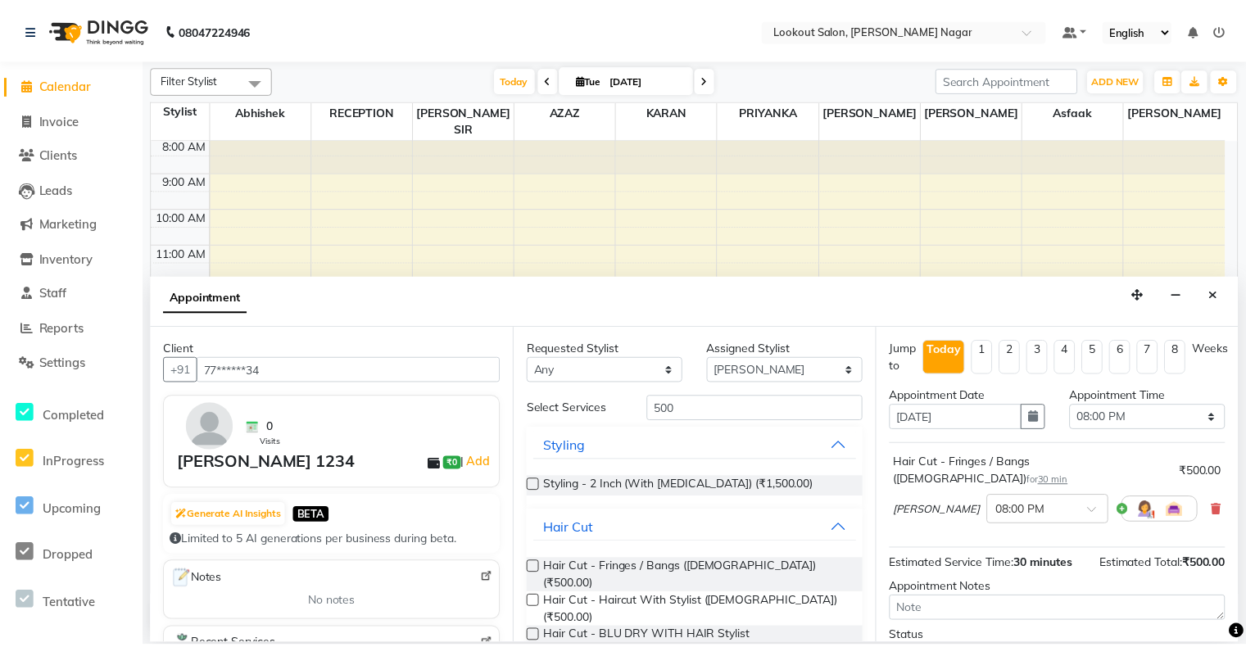
scroll to position [112, 0]
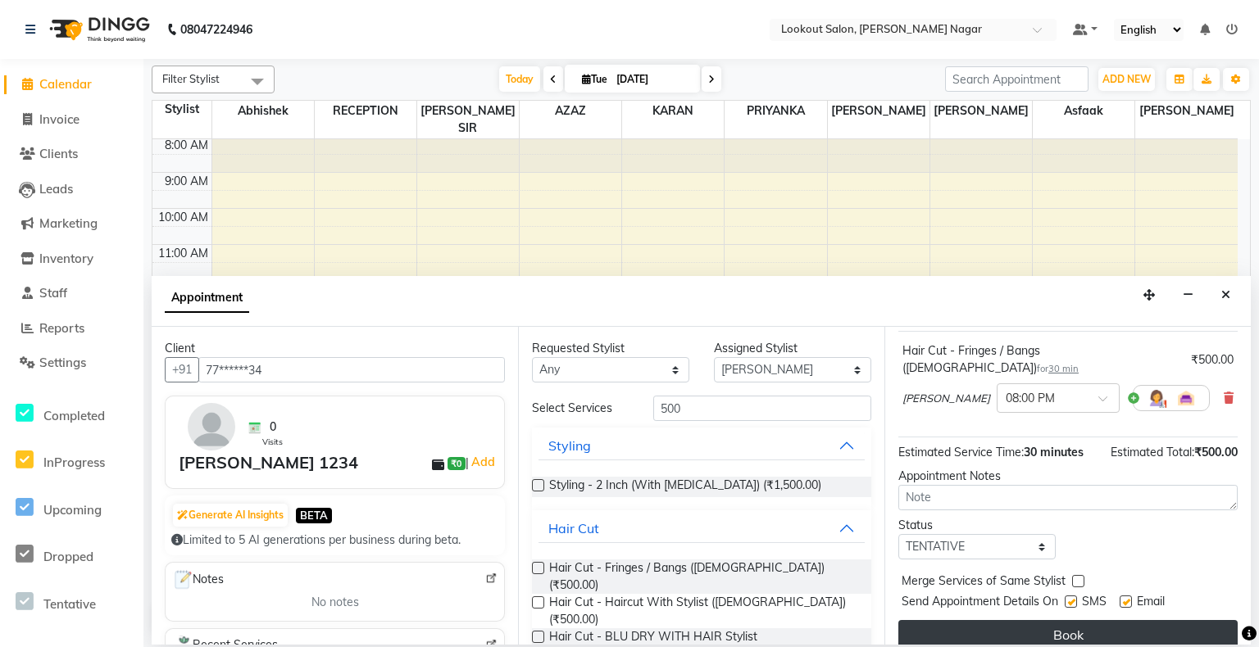
click at [990, 620] on button "Book" at bounding box center [1067, 635] width 339 height 30
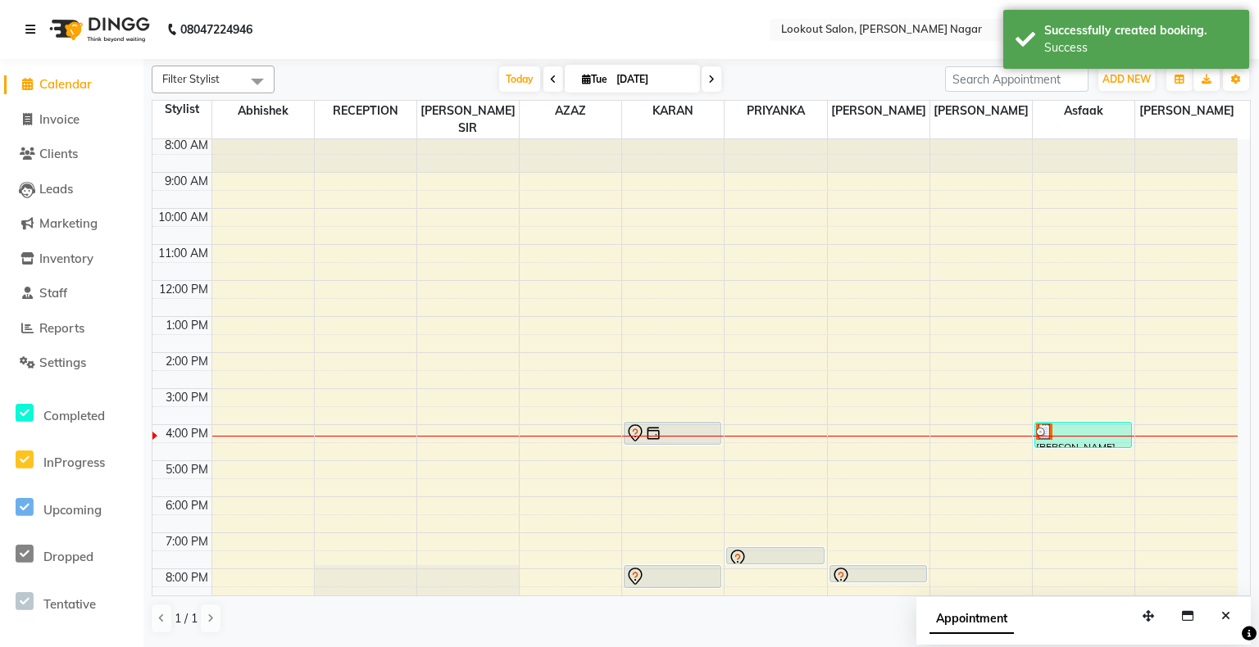
click at [30, 34] on icon at bounding box center [30, 29] width 10 height 11
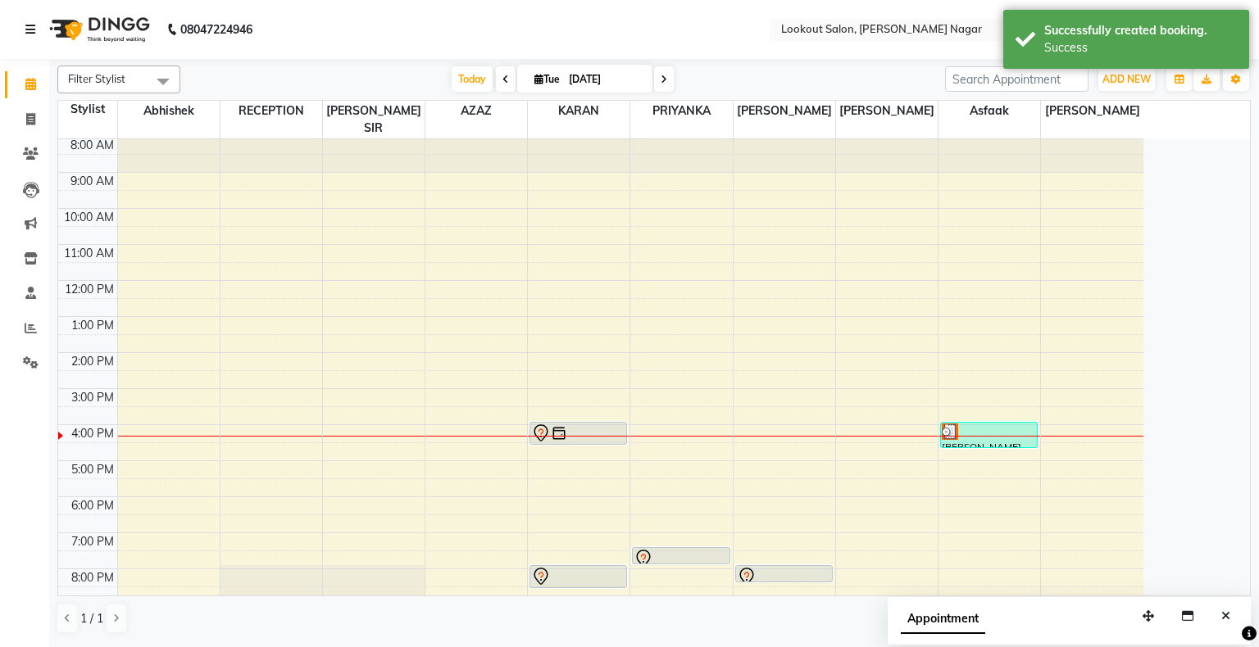
click at [30, 34] on icon at bounding box center [30, 29] width 10 height 11
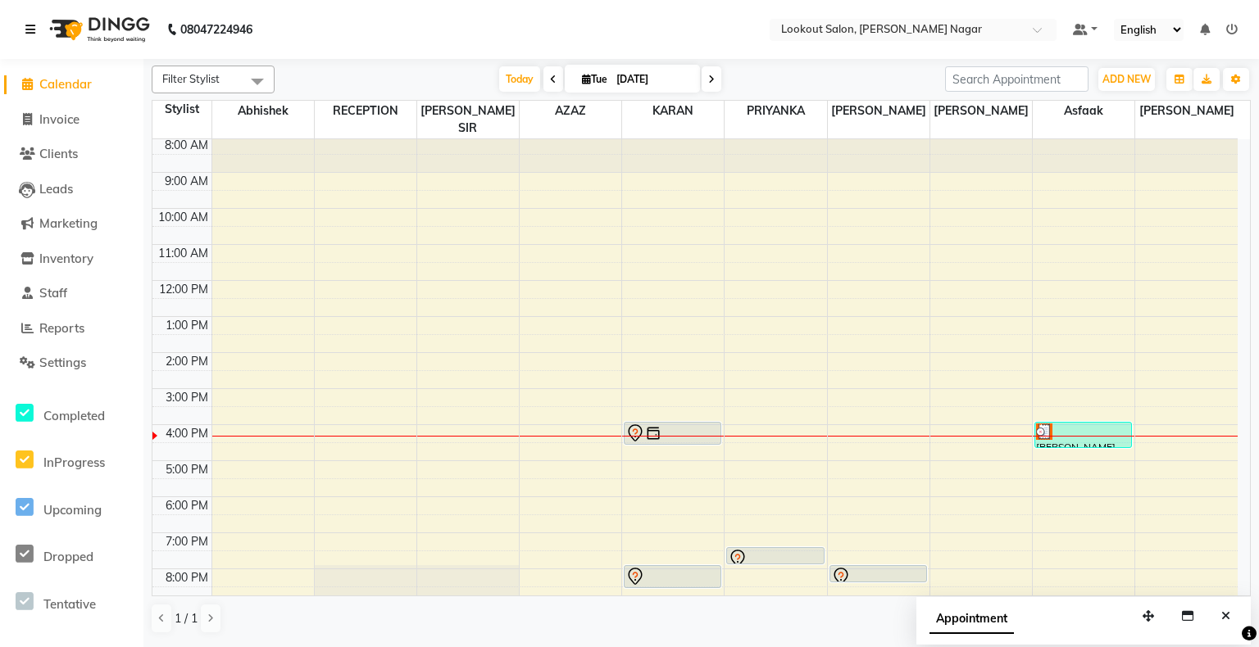
click at [30, 34] on icon at bounding box center [30, 29] width 10 height 11
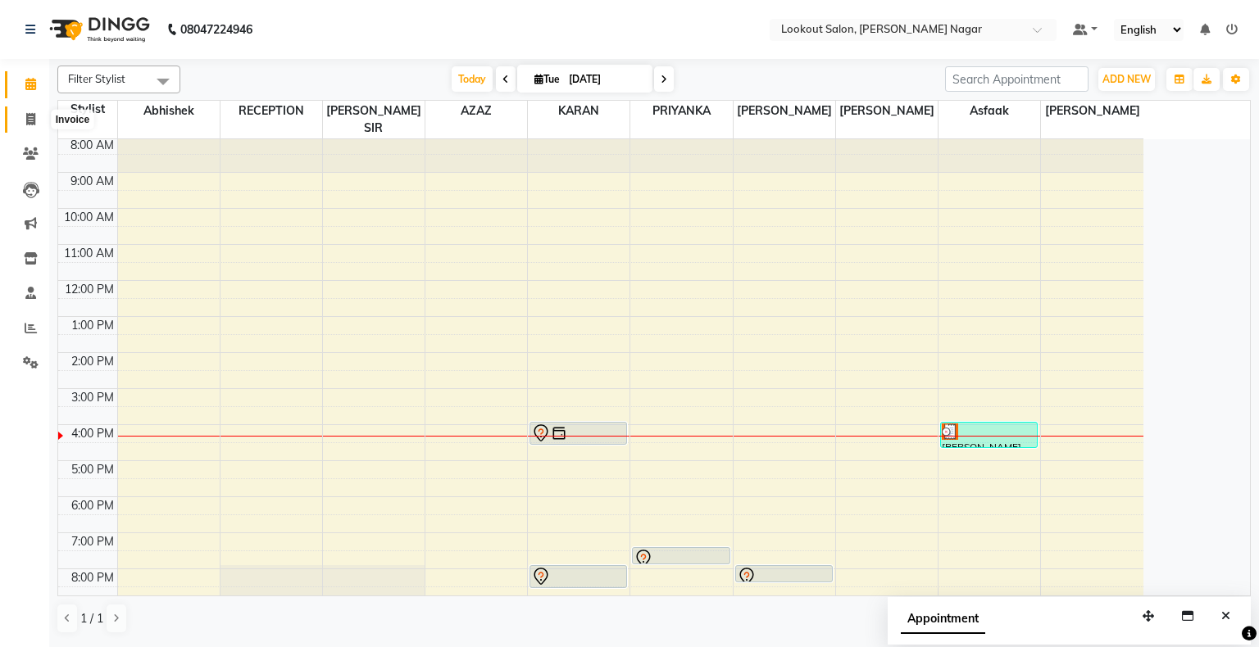
click at [23, 121] on span at bounding box center [30, 120] width 29 height 19
select select "service"
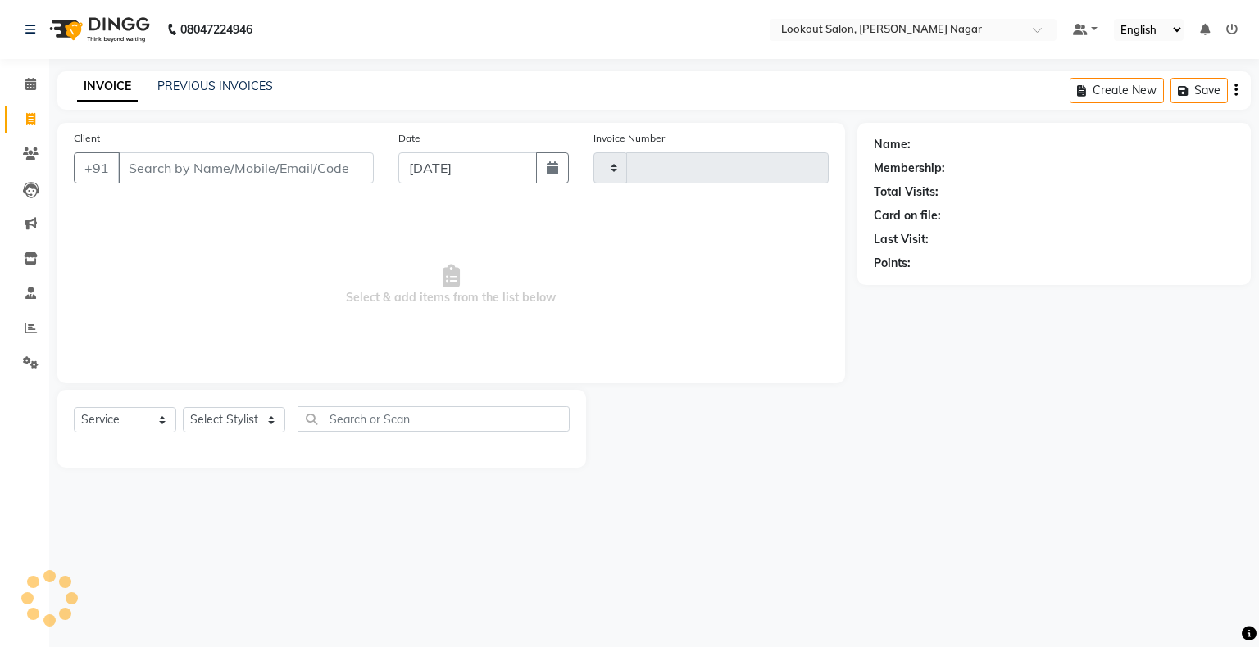
type input "2491"
select select "150"
click at [138, 175] on input "Client" at bounding box center [246, 167] width 256 height 31
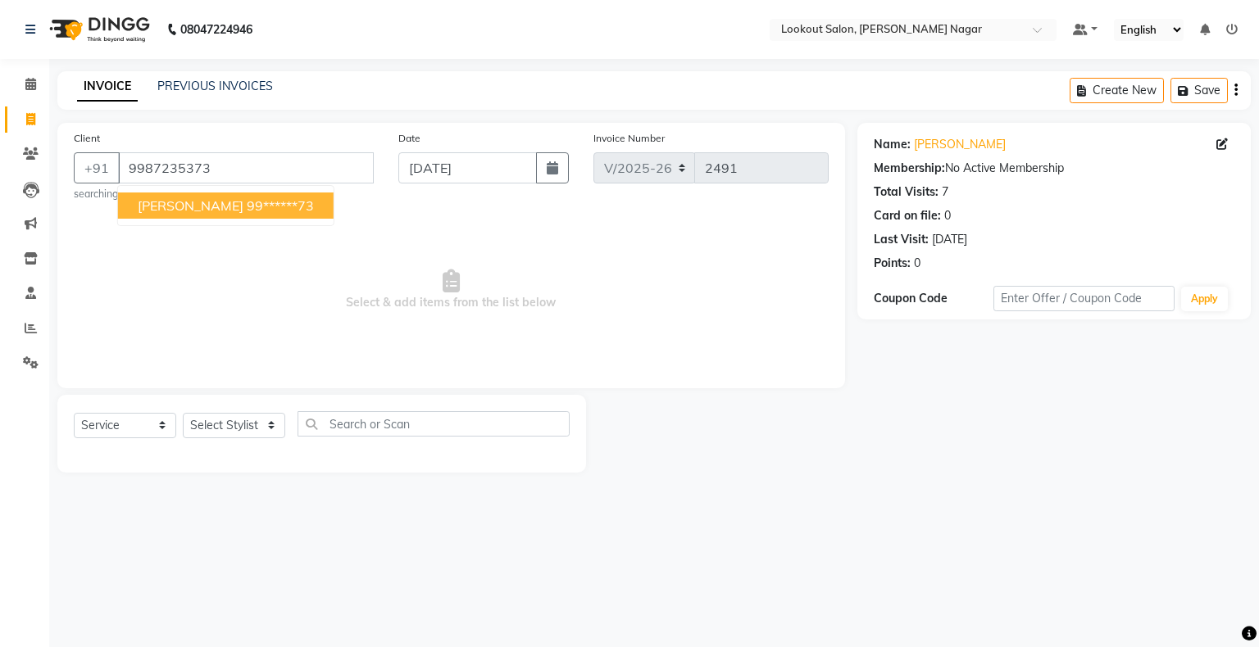
click at [149, 208] on span "[PERSON_NAME]" at bounding box center [191, 206] width 106 height 16
type input "99******73"
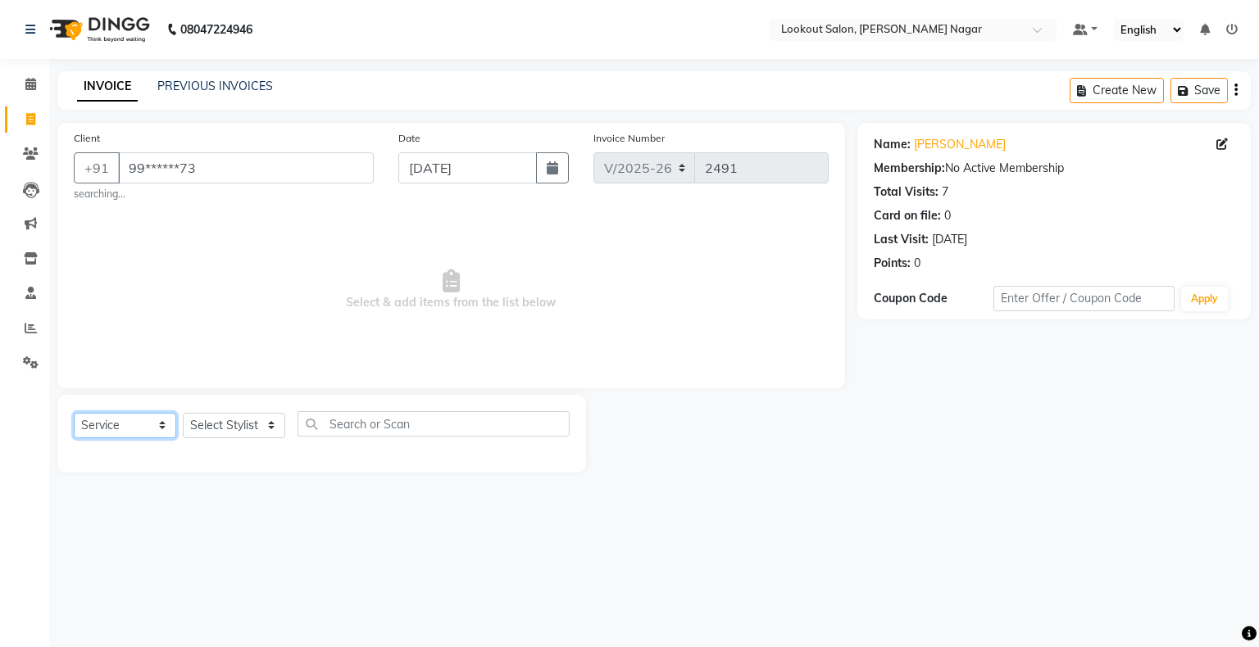
click at [167, 428] on select "Select Service Product Membership Package Voucher Prepaid Gift Card" at bounding box center [125, 425] width 102 height 25
select select "membership"
click at [74, 414] on select "Select Service Product Membership Package Voucher Prepaid Gift Card" at bounding box center [125, 425] width 102 height 25
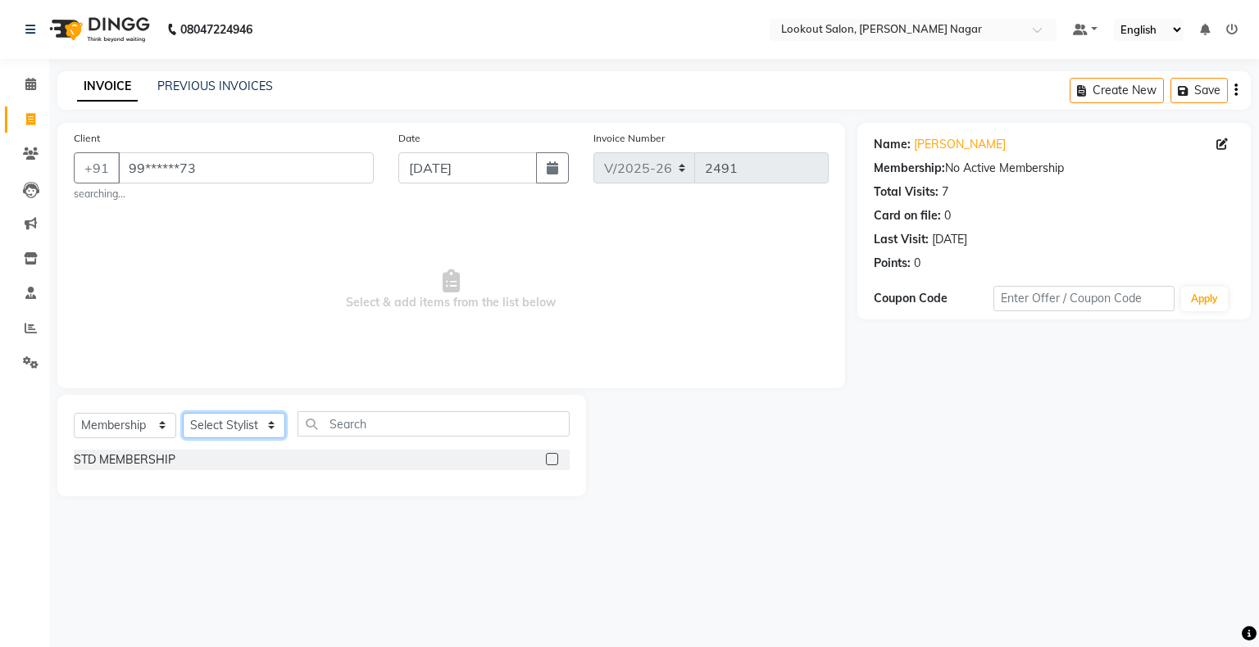
click at [270, 429] on select "Select Stylist abhishek Asfaak [PERSON_NAME] [PERSON_NAME] PRIYANKA RECEPTION […" at bounding box center [234, 425] width 102 height 25
select select "43154"
click at [183, 414] on select "Select Stylist abhishek Asfaak [PERSON_NAME] [PERSON_NAME] PRIYANKA RECEPTION […" at bounding box center [234, 425] width 102 height 25
click at [552, 461] on label at bounding box center [552, 459] width 12 height 12
click at [552, 461] on input "checkbox" at bounding box center [551, 460] width 11 height 11
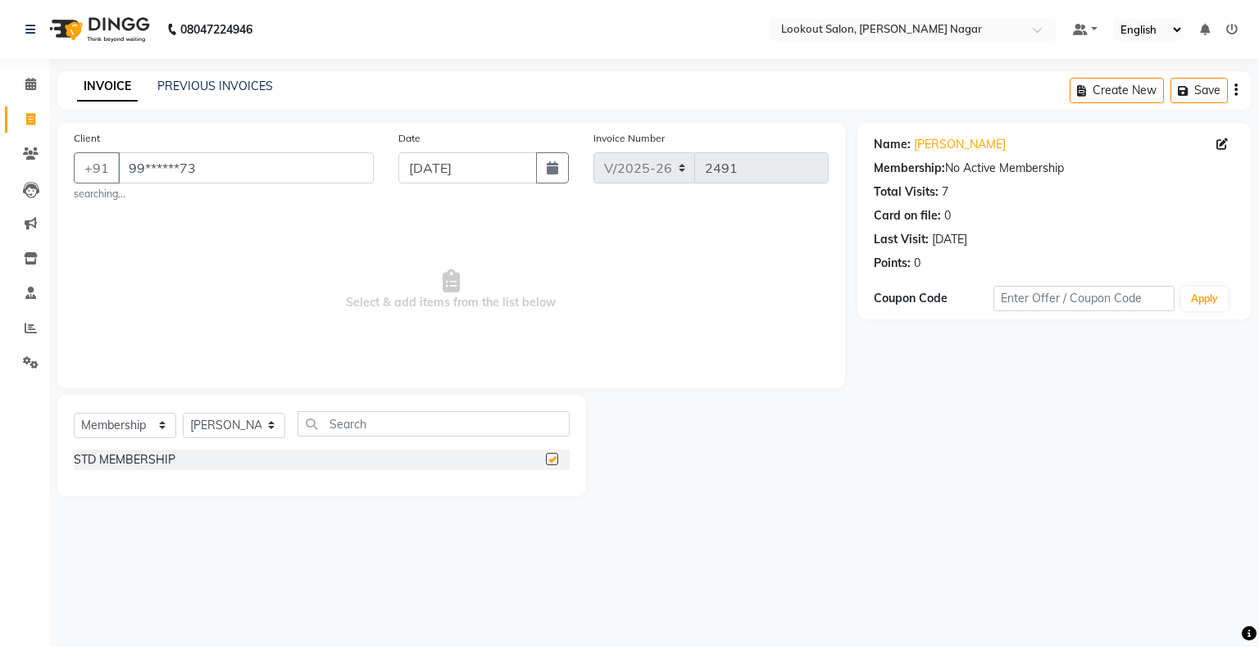
select select "select"
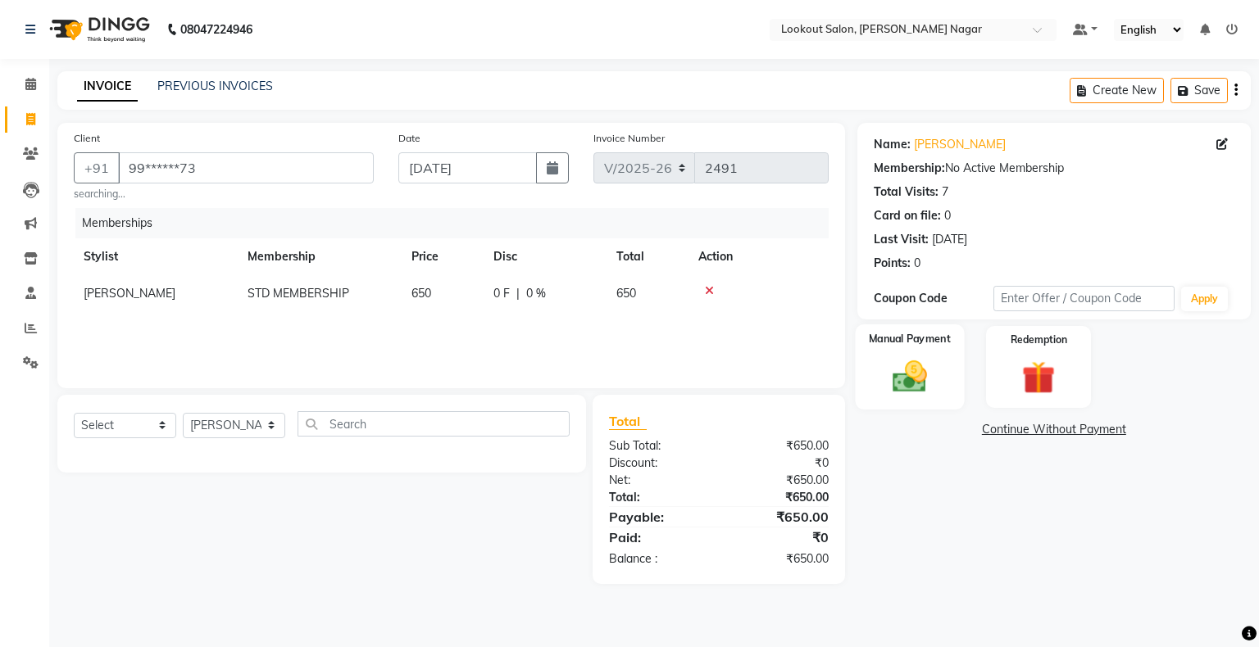
click at [882, 388] on img at bounding box center [909, 376] width 56 height 39
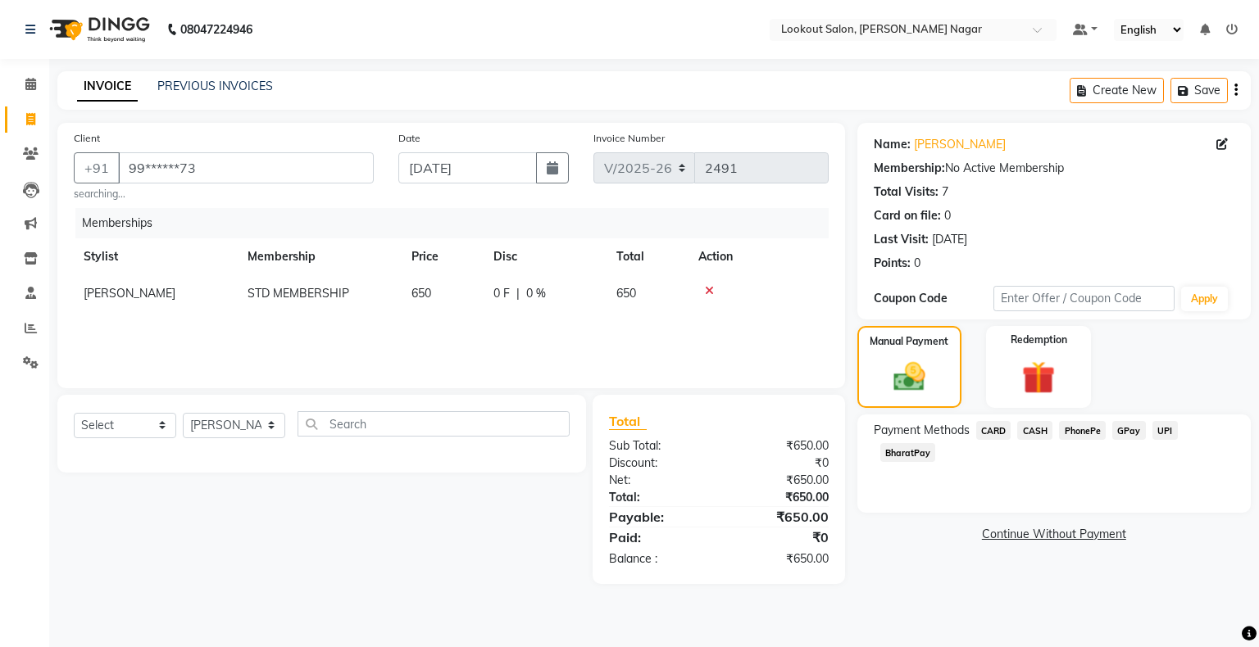
click at [995, 434] on span "CARD" at bounding box center [993, 430] width 35 height 19
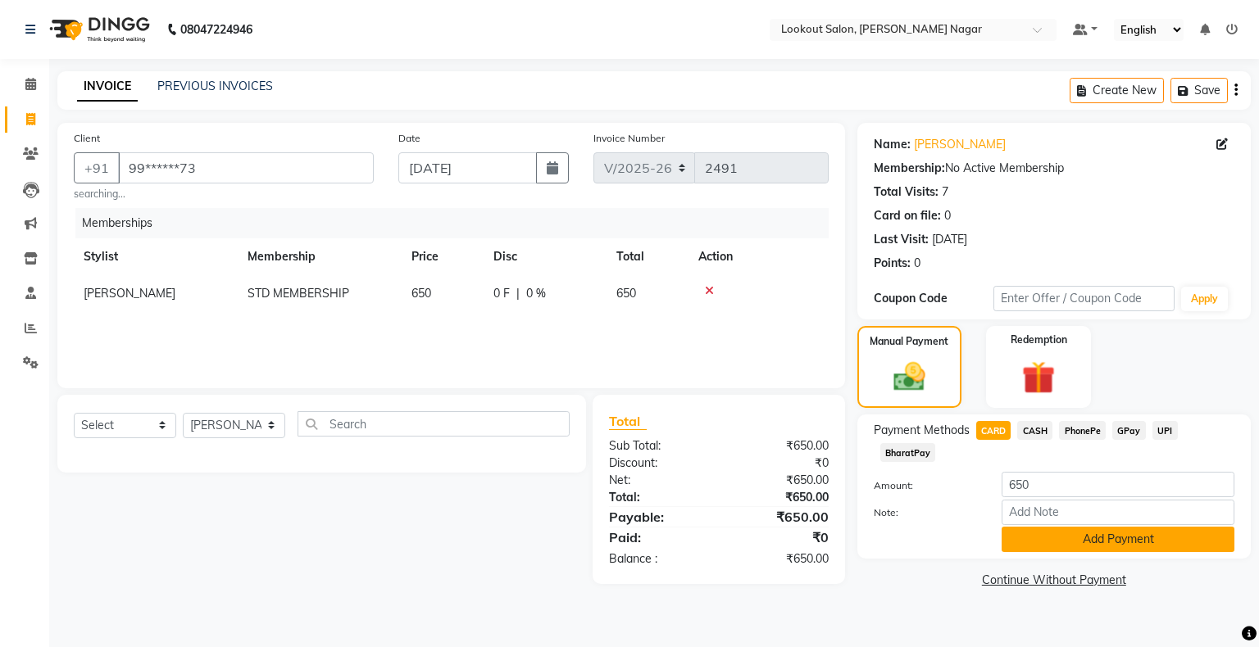
click at [1069, 540] on button "Add Payment" at bounding box center [1117, 539] width 233 height 25
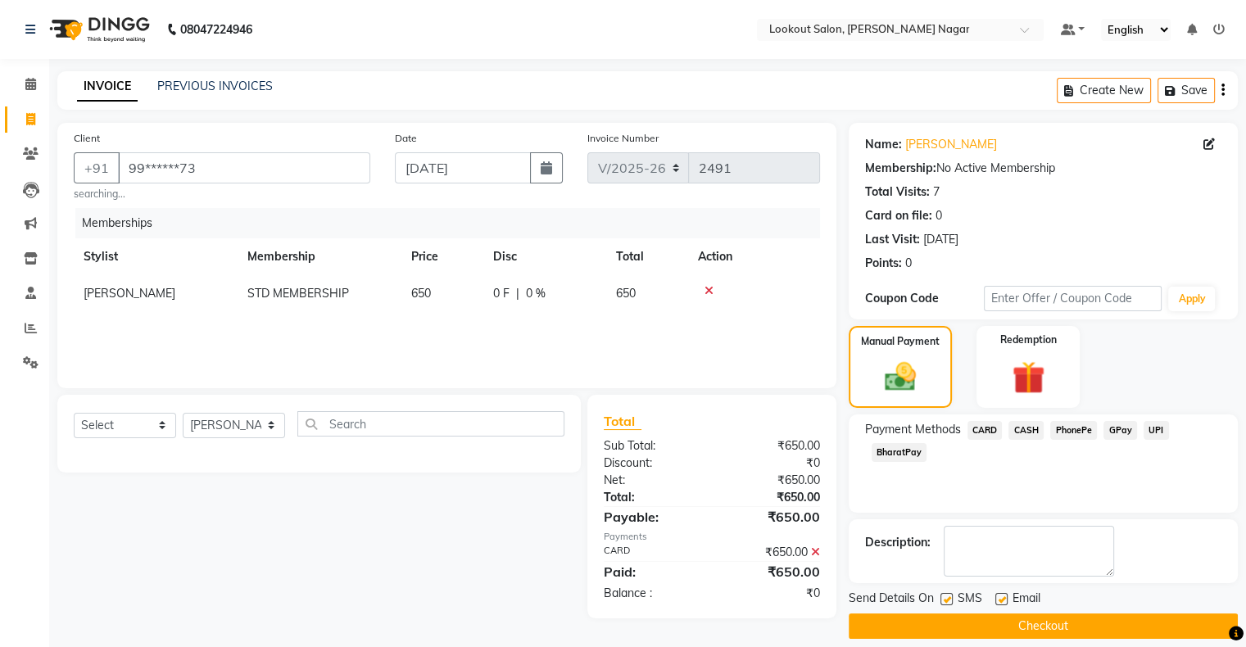
scroll to position [15, 0]
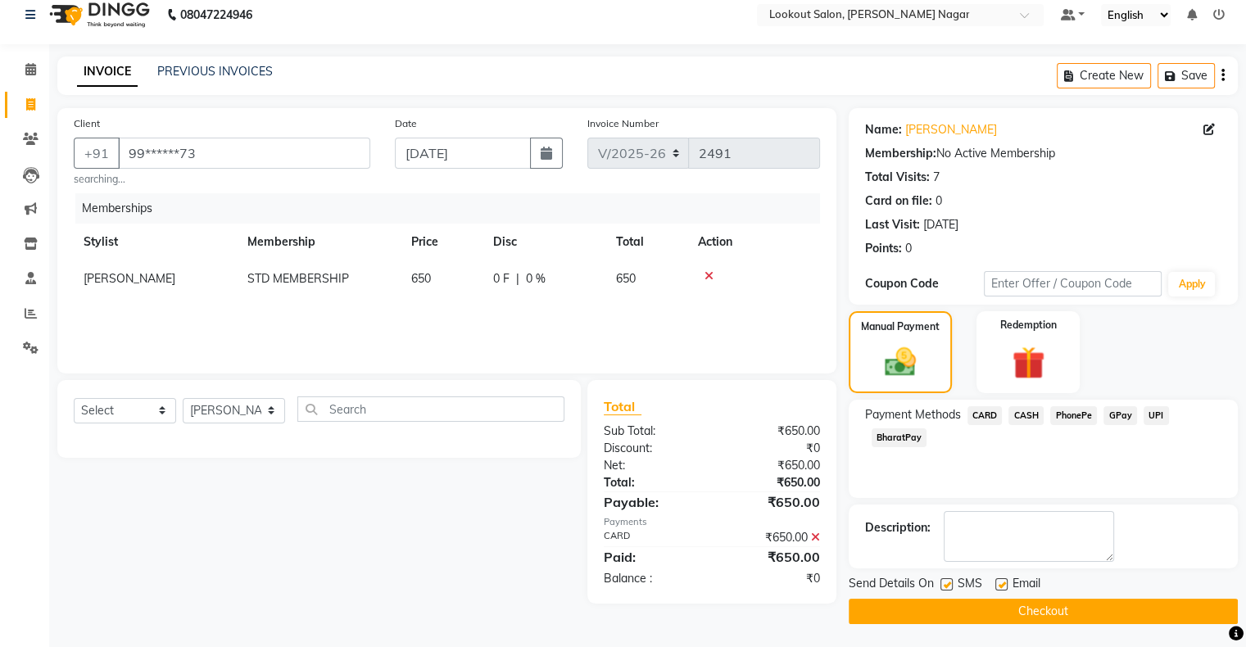
click at [1091, 608] on button "Checkout" at bounding box center [1043, 611] width 389 height 25
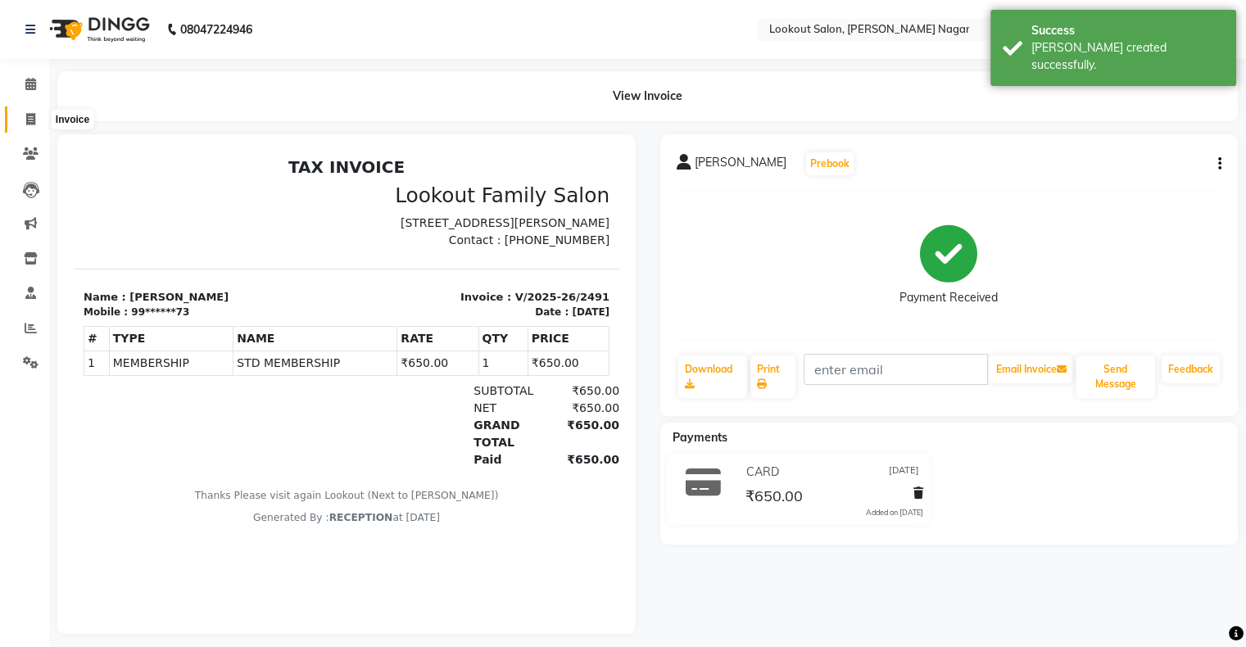
click at [16, 114] on span at bounding box center [30, 120] width 29 height 19
select select "service"
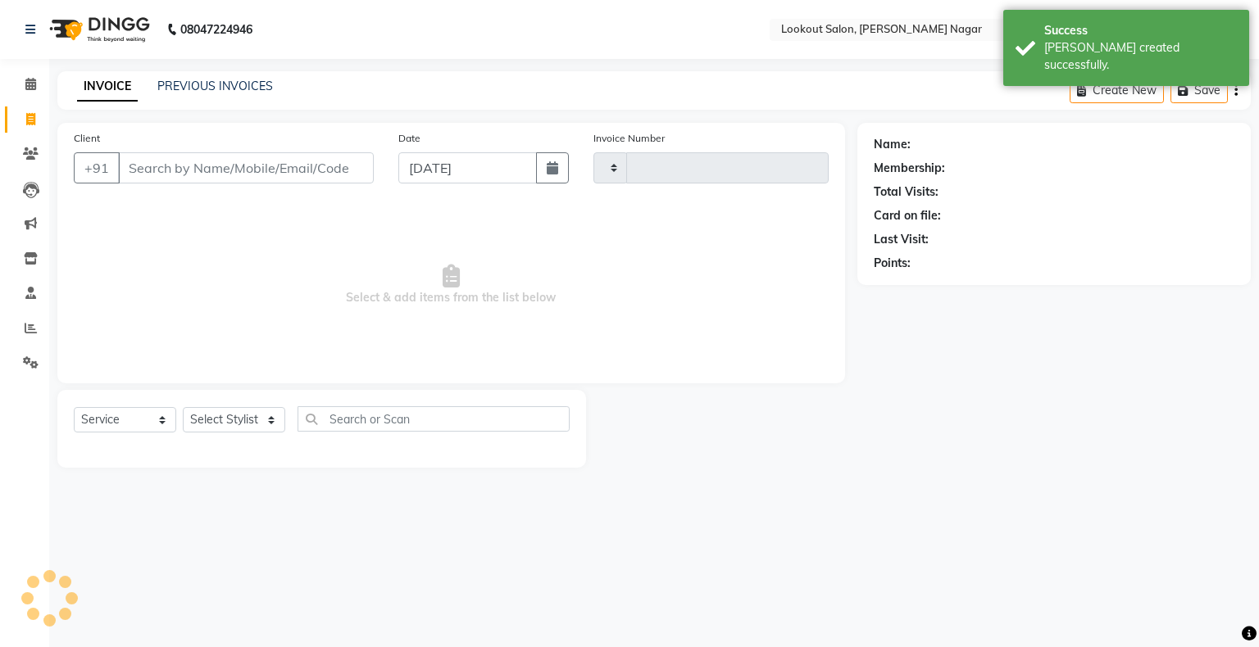
type input "2492"
select select "150"
